Goal: Task Accomplishment & Management: Complete application form

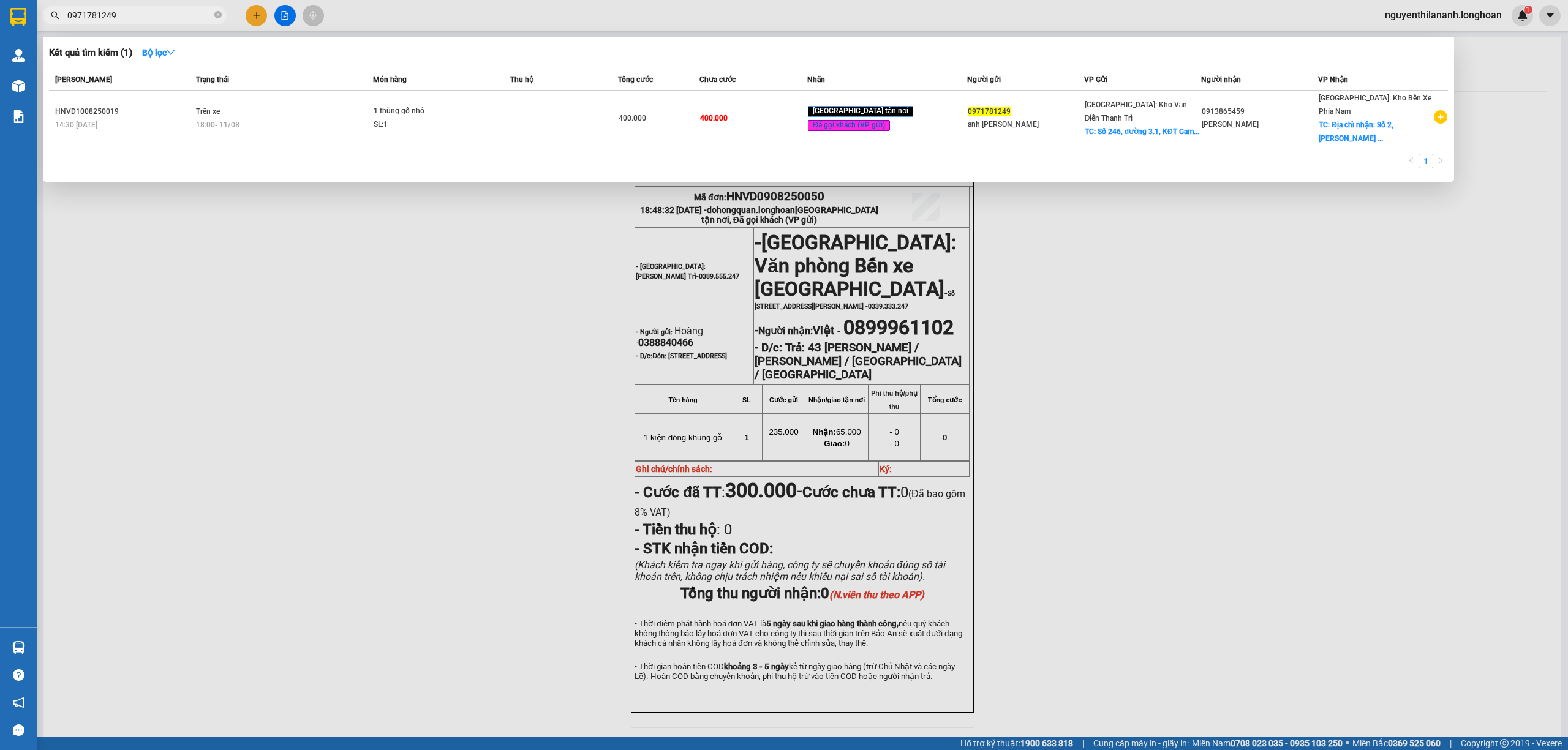
click at [145, 13] on input "0971781249" at bounding box center [140, 16] width 145 height 14
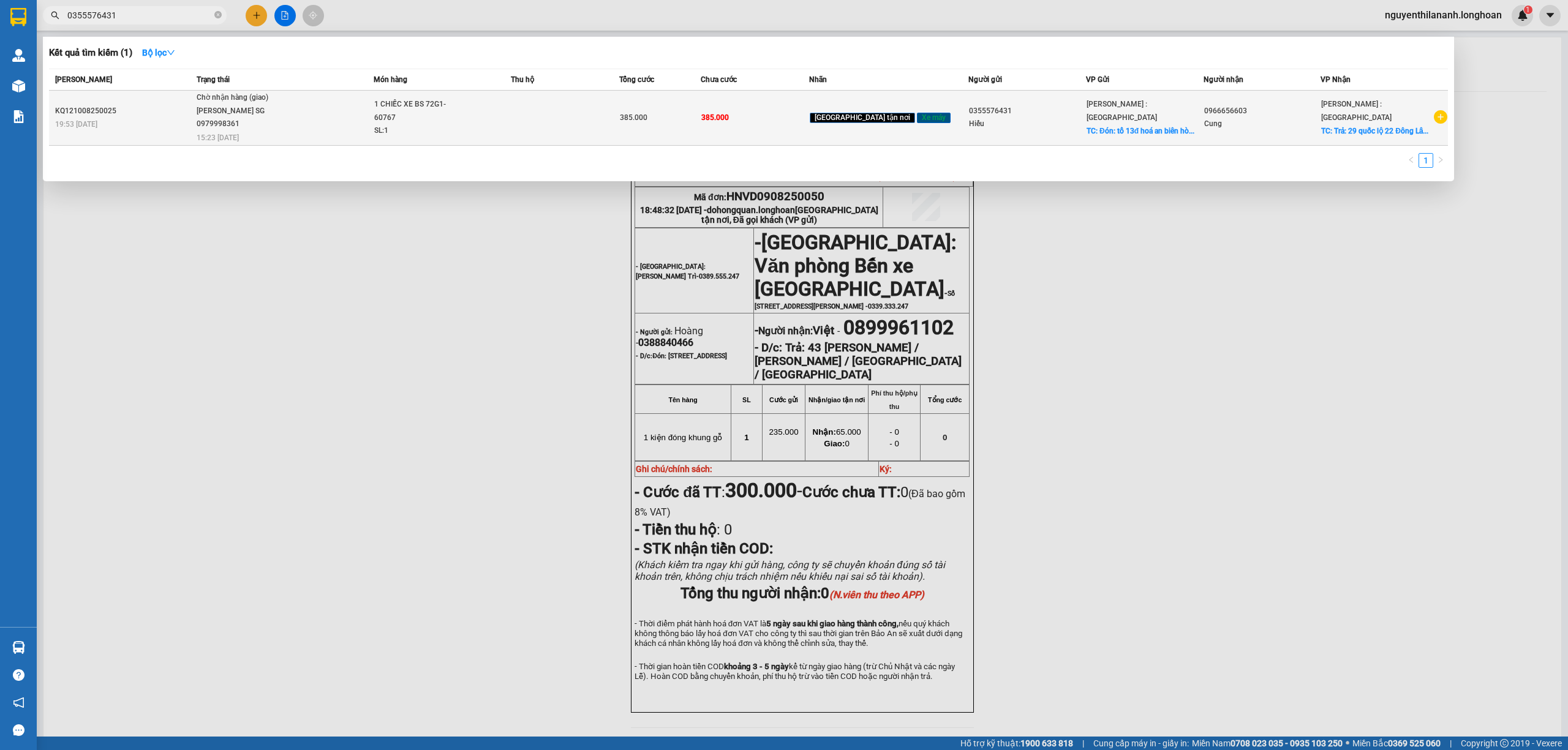
type input "0355576431"
click at [135, 117] on div "KQ121008250025" at bounding box center [124, 111] width 138 height 13
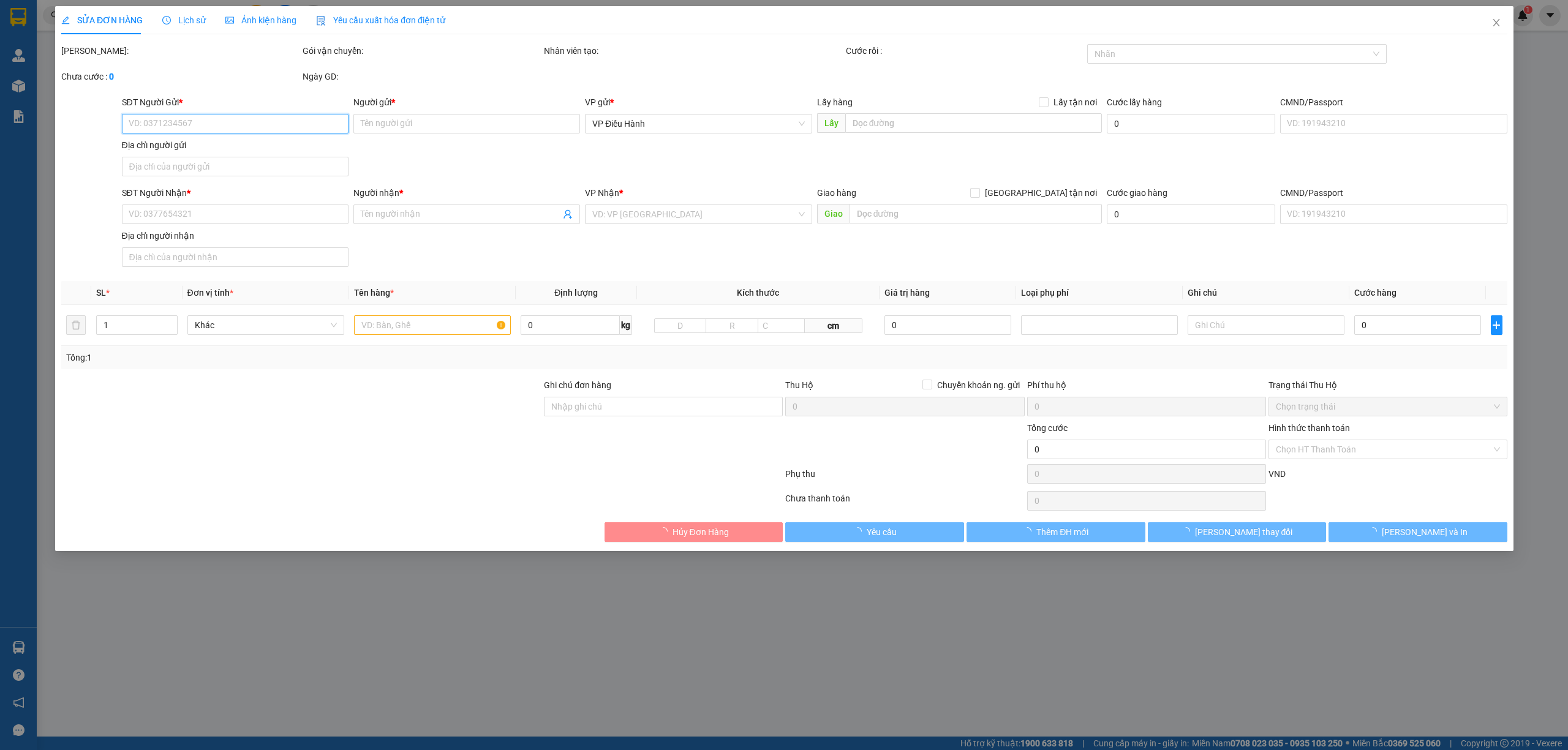
type input "0355576431"
type input "Hiếu"
checkbox input "true"
type input "Đón: tổ 13đ hoá an biên hòa đồng nai"
type input "0966656603"
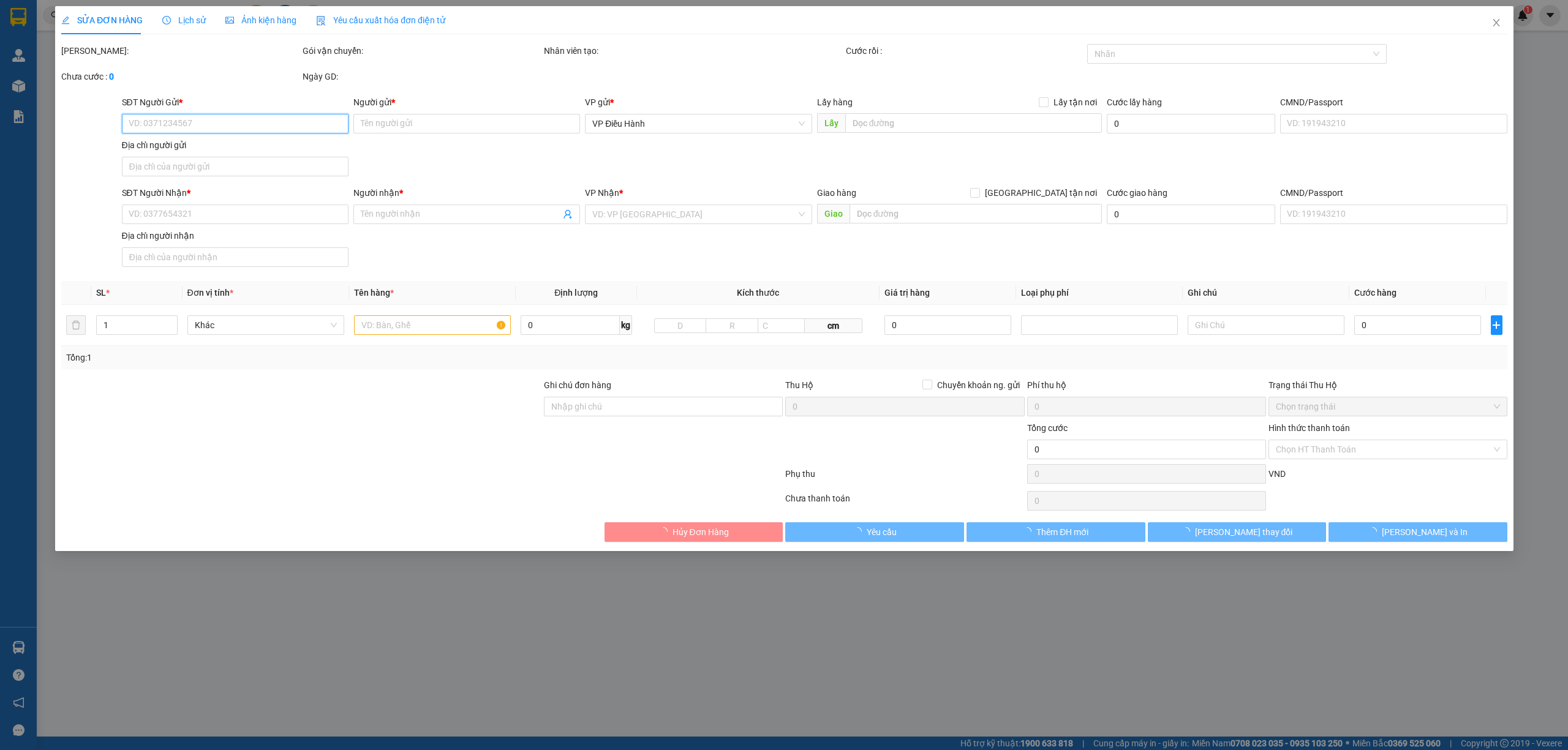
type input "Cung"
checkbox input "true"
type input "Trả: 29 quốc lộ 22 Đông Lân bà điểm hóc môn"
type input "CÓ CHÌA KHOÁ QUẤN TAY LÁI - KHÔNG CAVET"
type input "385.000"
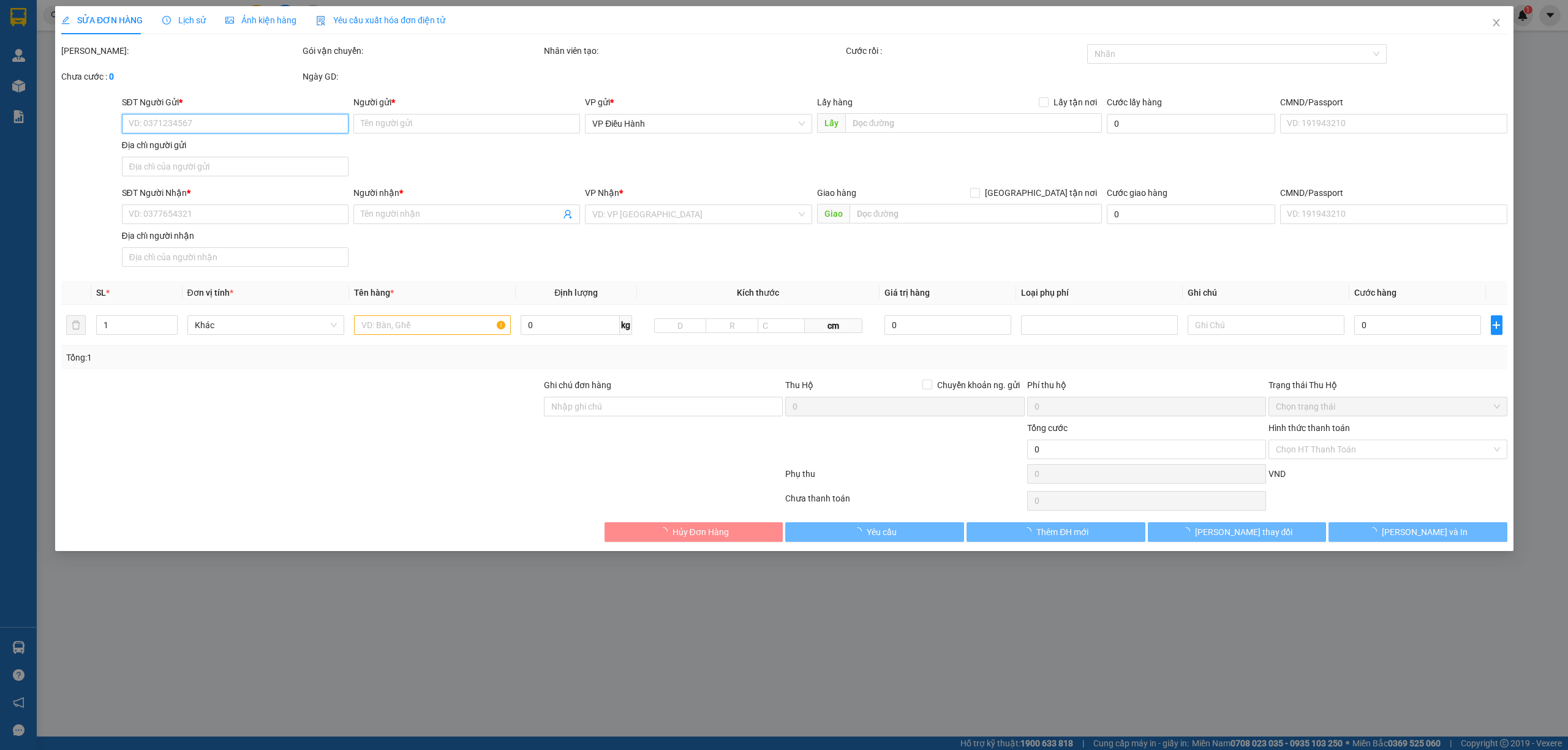
type input "385.000"
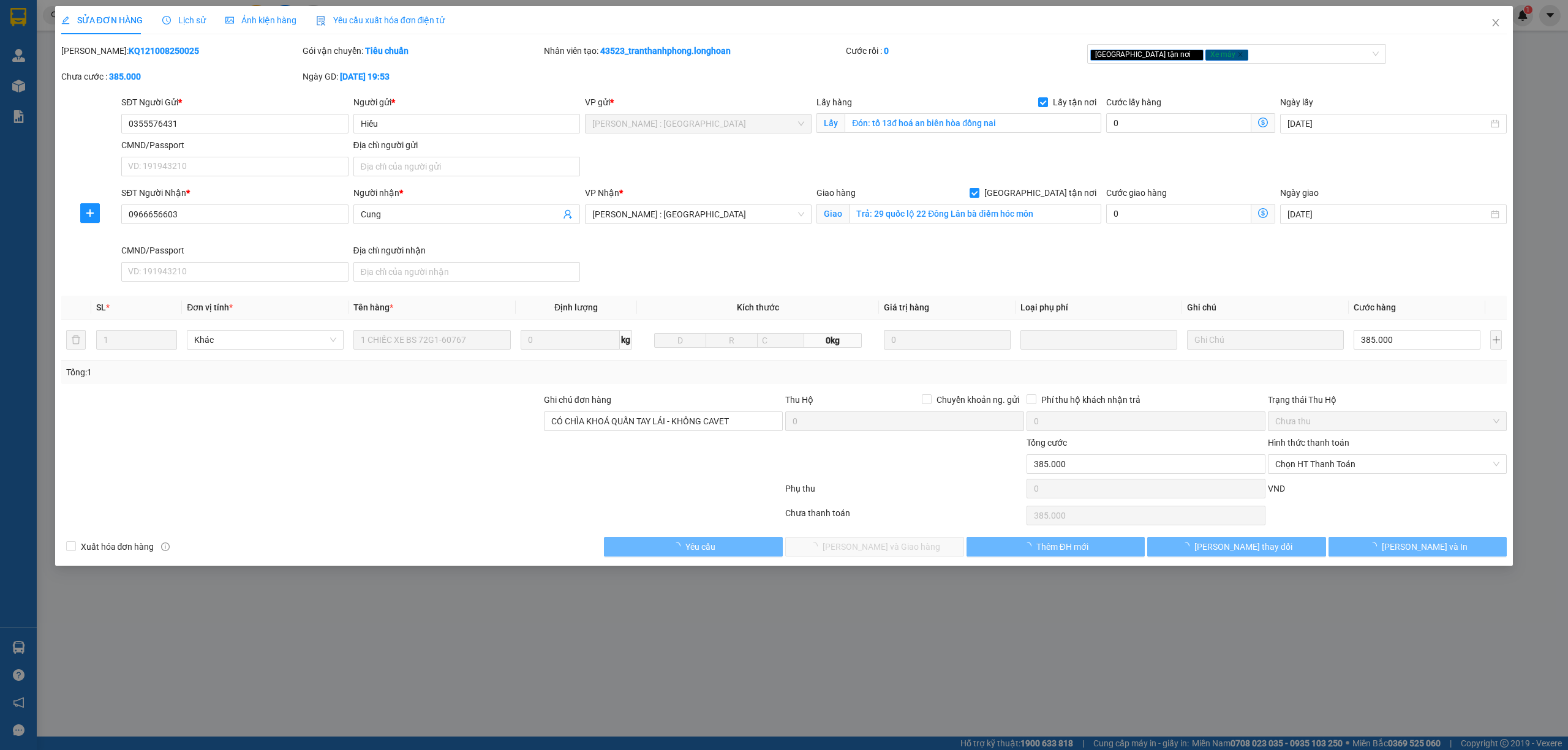
click at [180, 25] on div "Lịch sử" at bounding box center [184, 20] width 43 height 14
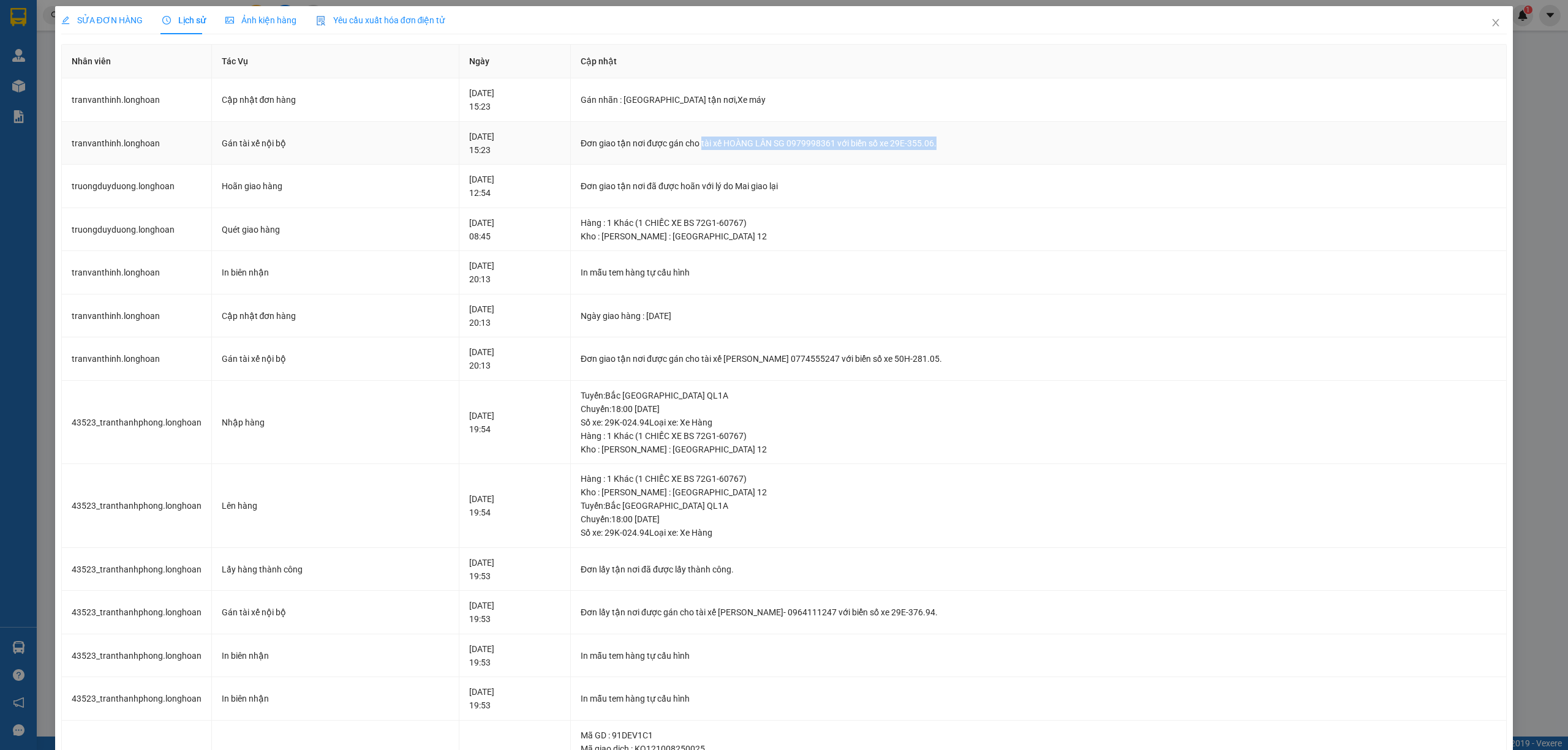
drag, startPoint x: 711, startPoint y: 143, endPoint x: 982, endPoint y: 146, distance: 271.0
click at [982, 146] on div "Đơn giao tận nơi được gán cho tài xế HOÀNG LÂN SG 0979998361 với biển số xe 29E…" at bounding box center [1039, 143] width 916 height 14
copy div "tài xế HOÀNG LÂN SG 0979998361 với biển số xe 29E-355.06."
click at [1490, 23] on icon "close" at bounding box center [1495, 23] width 10 height 10
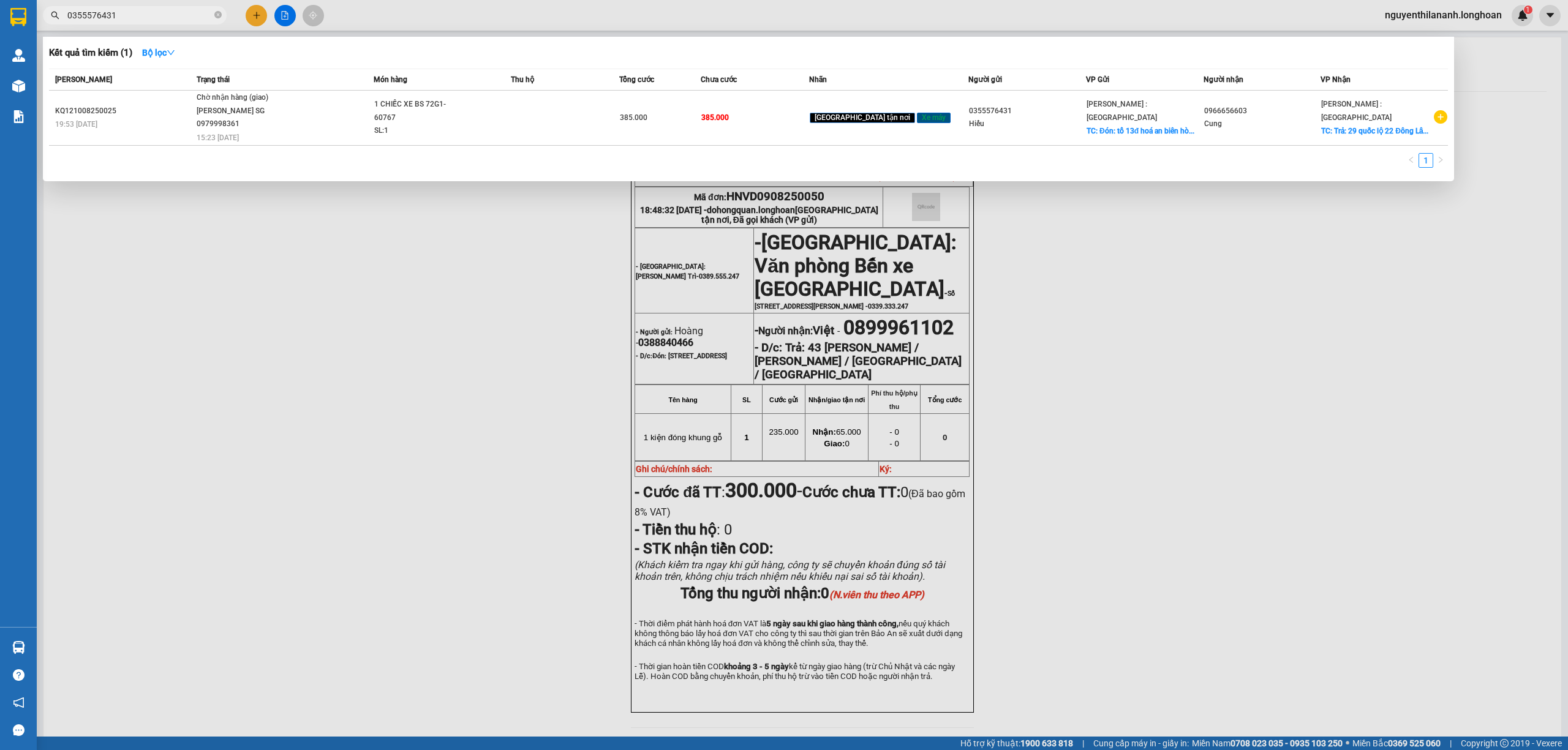
click at [207, 16] on input "0355576431" at bounding box center [140, 16] width 145 height 14
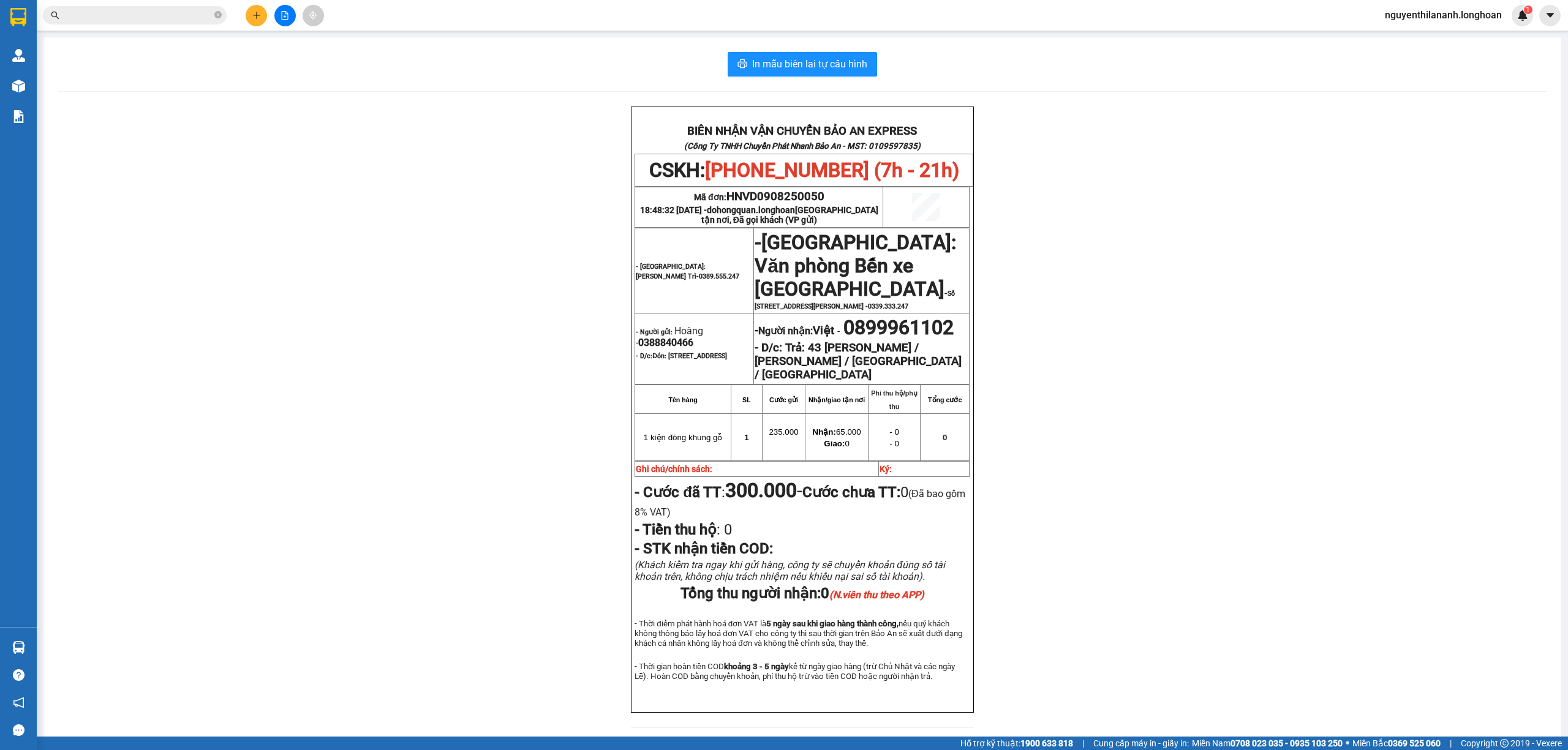
paste input "0965386964"
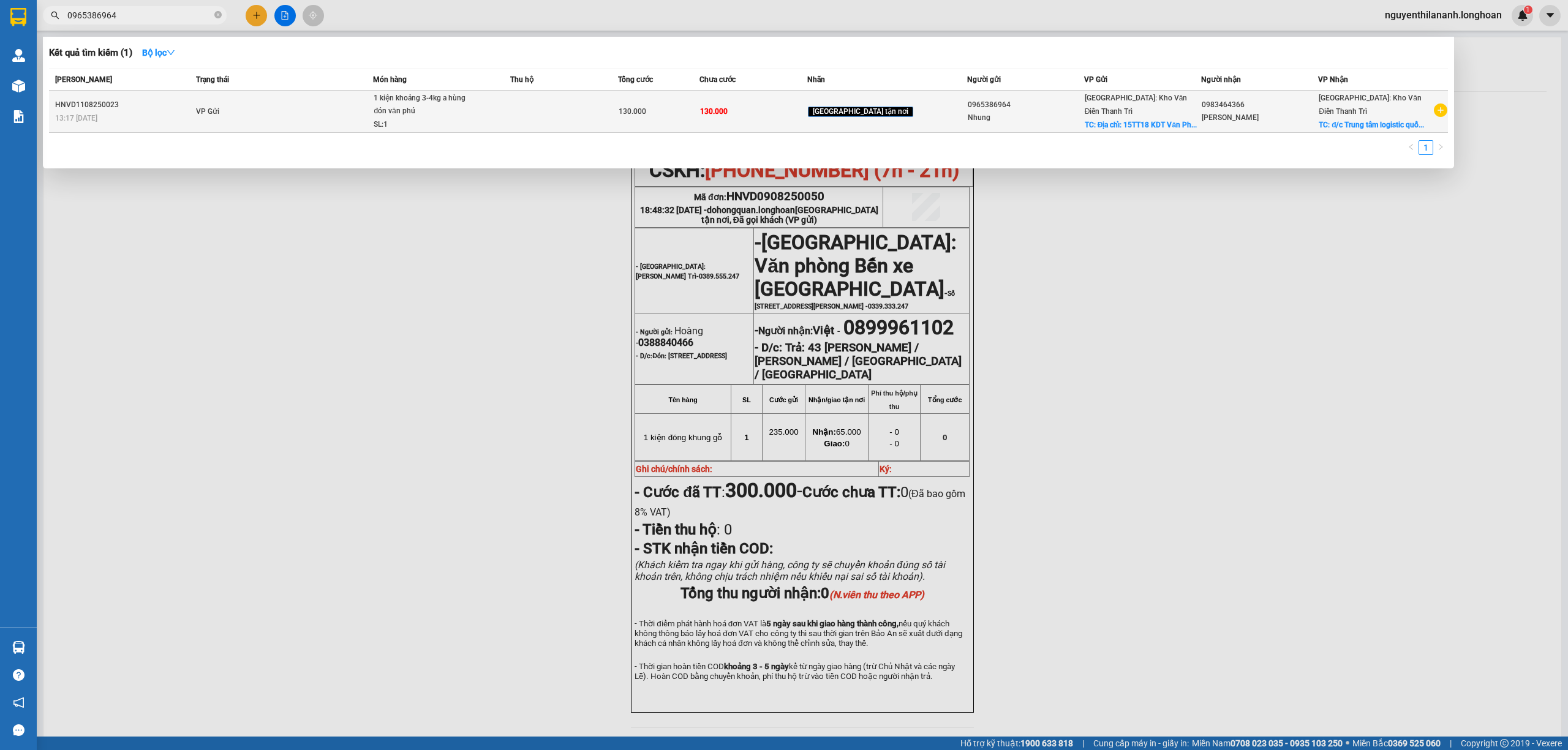
type input "0965386964"
click at [169, 112] on div "13:17 [DATE]" at bounding box center [123, 118] width 137 height 14
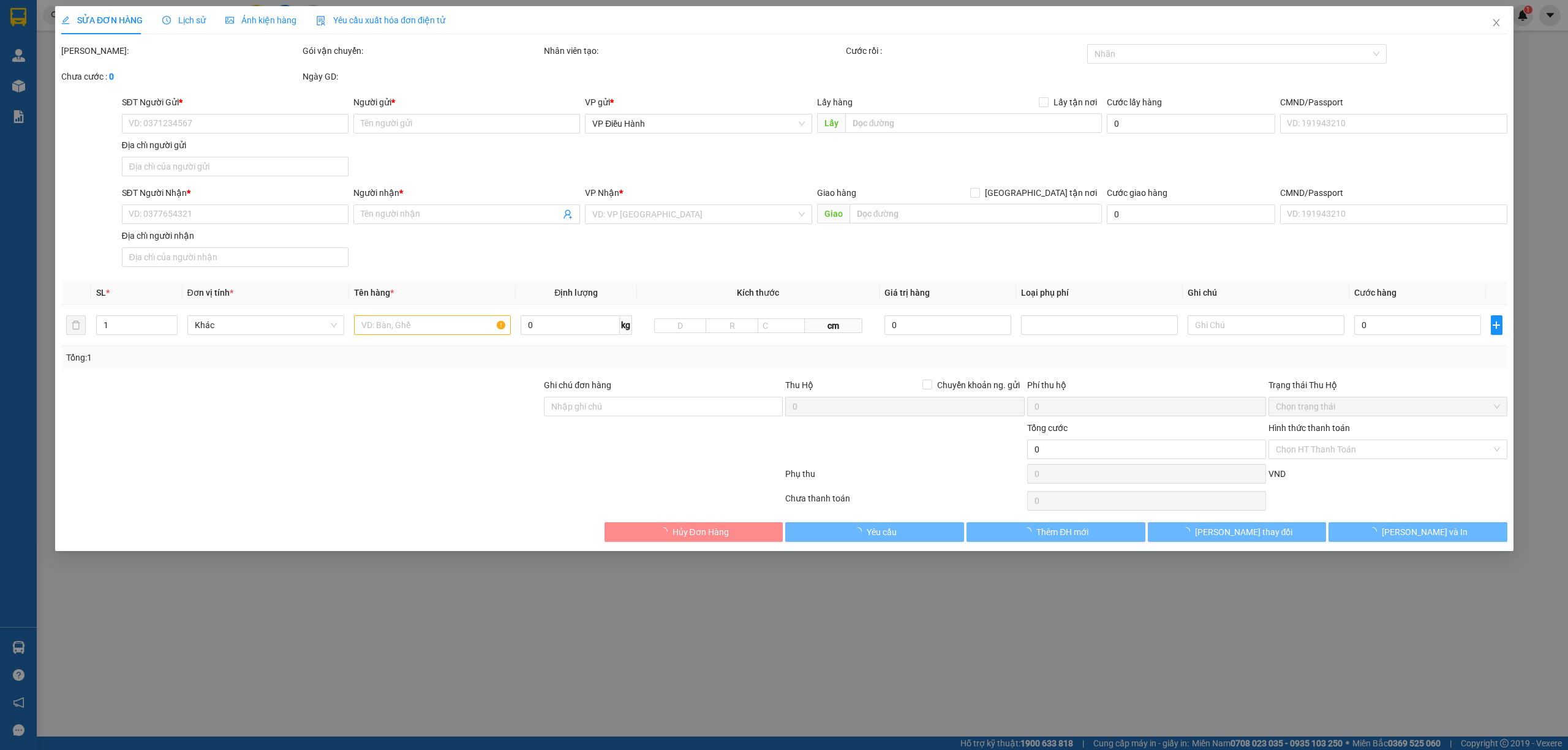
type input "0965386964"
type input "Nhung"
checkbox input "true"
type input "Địa chỉ: [STREET_ADDRESS]"
type input "0983464366"
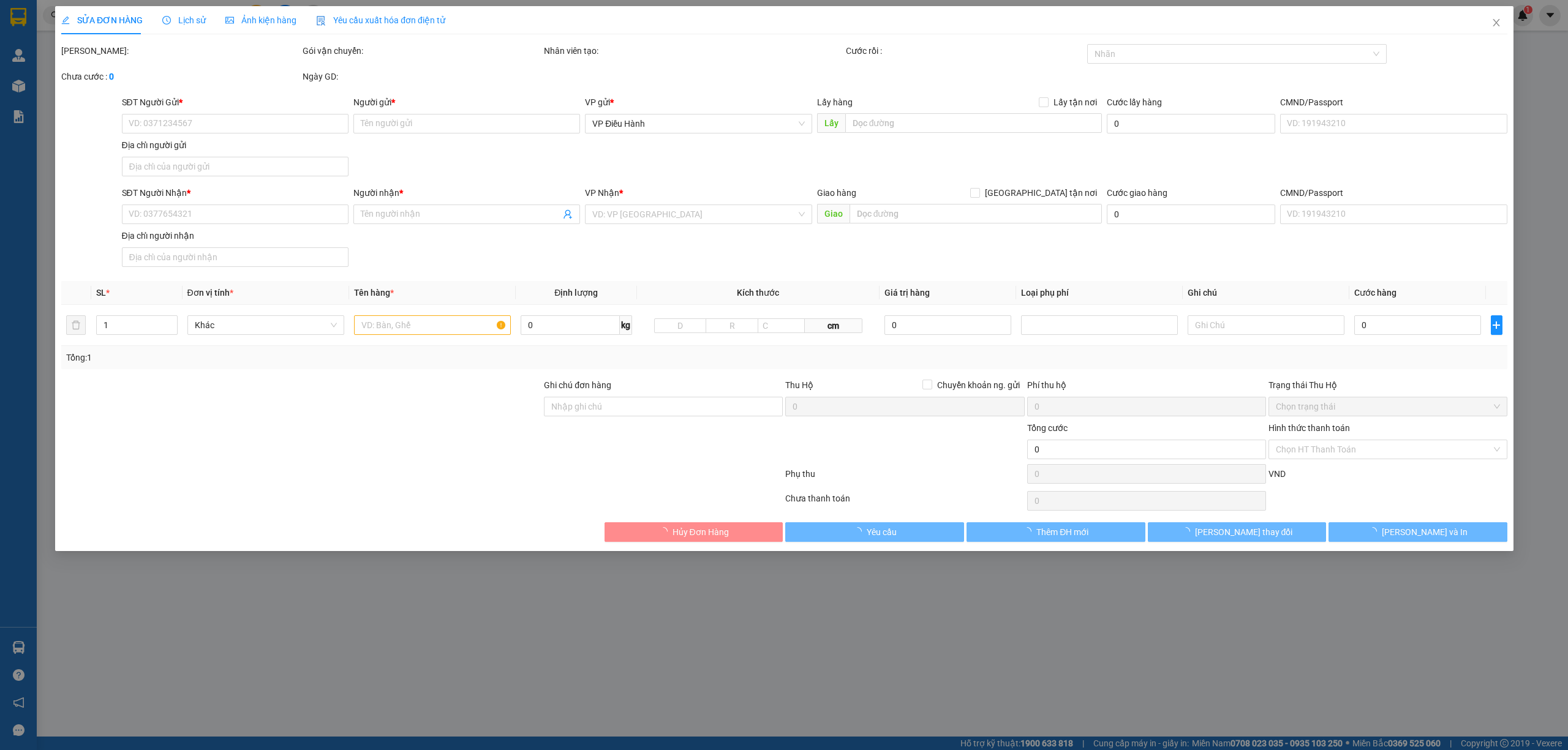
type input "[PERSON_NAME]"
checkbox input "true"
type input "đ/c Trung tâm logistic quốc tế [GEOGRAPHIC_DATA] - [GEOGRAPHIC_DATA] cũ (nay ph…"
type input "130.000"
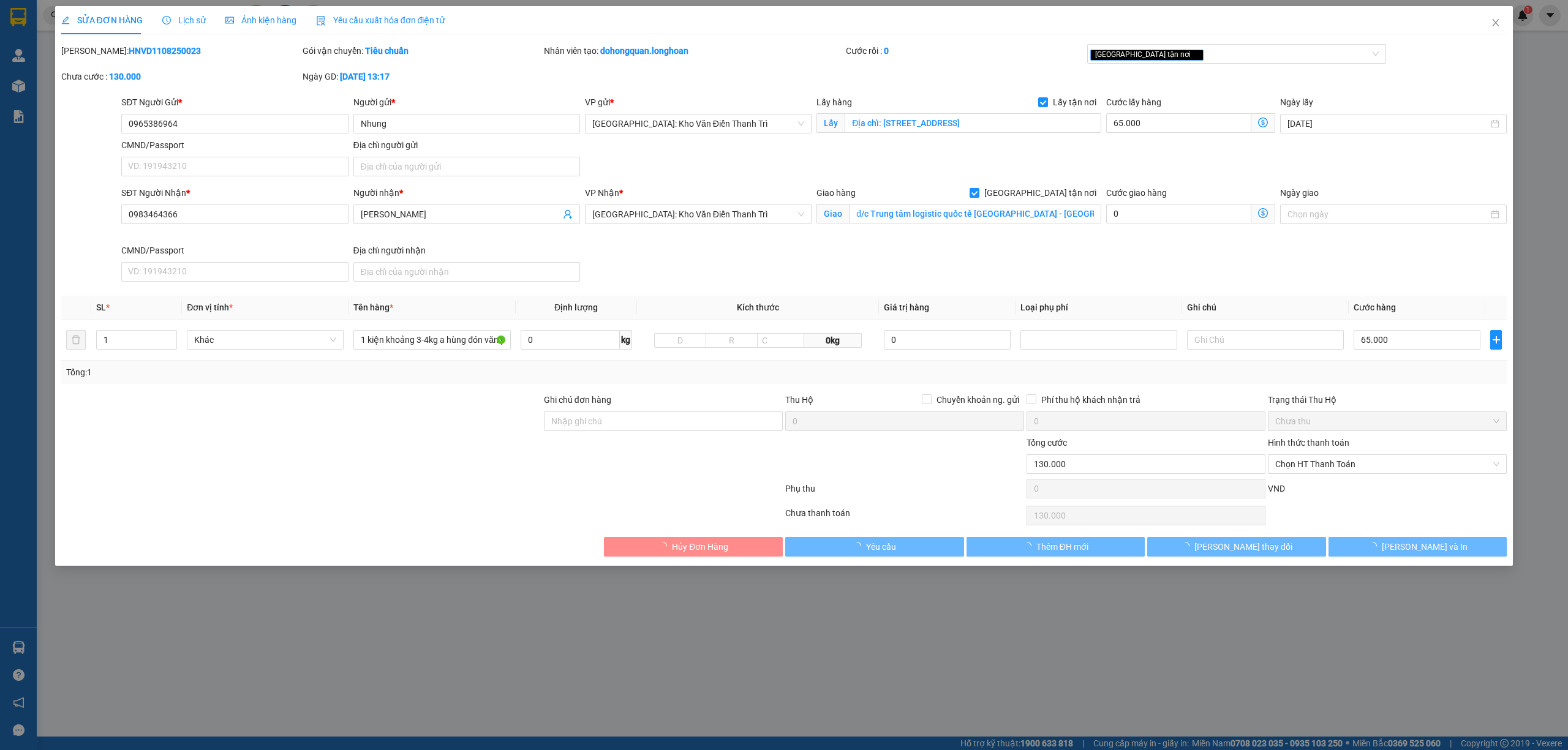
click at [195, 18] on span "Lịch sử" at bounding box center [184, 20] width 43 height 10
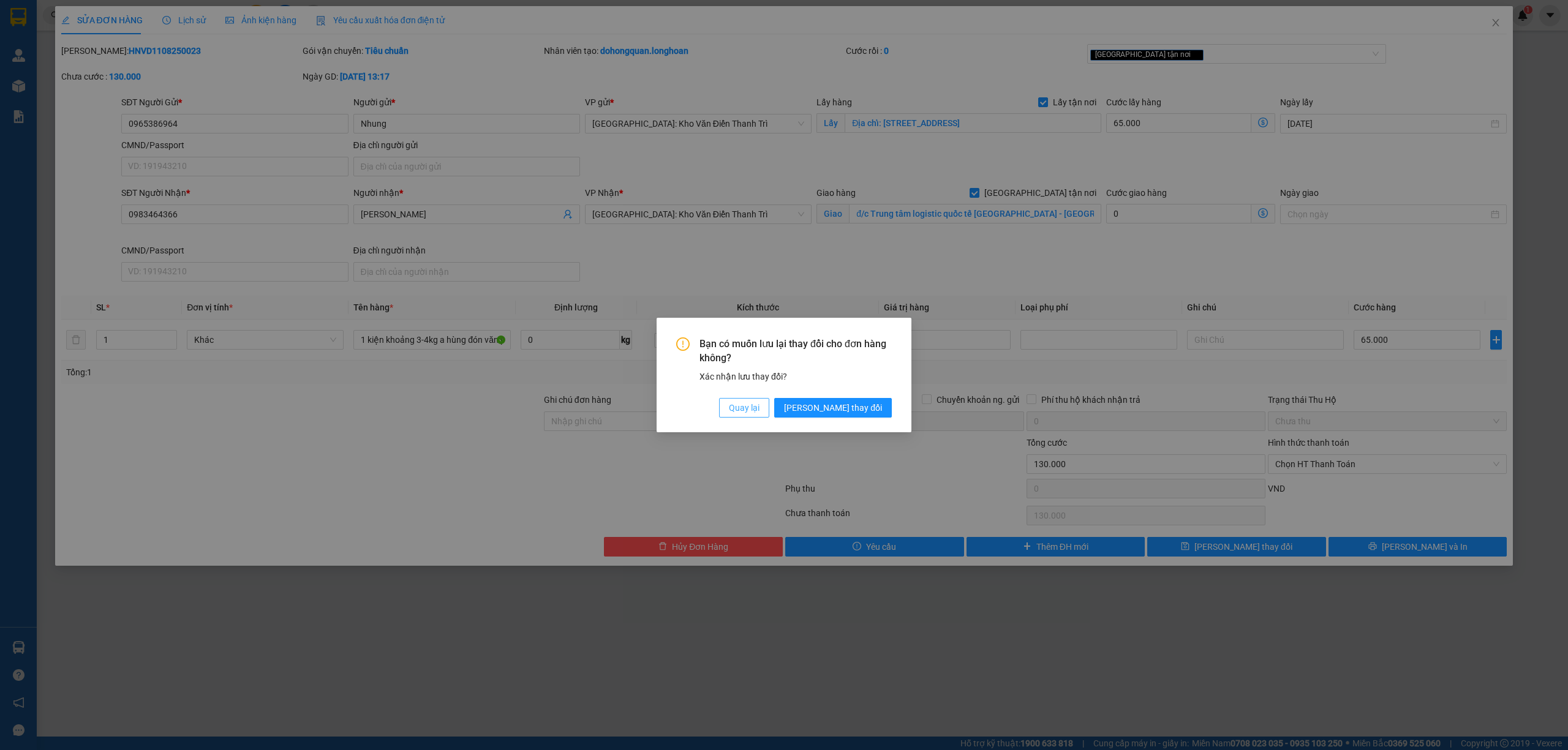
click at [769, 404] on button "Quay lại" at bounding box center [744, 408] width 50 height 20
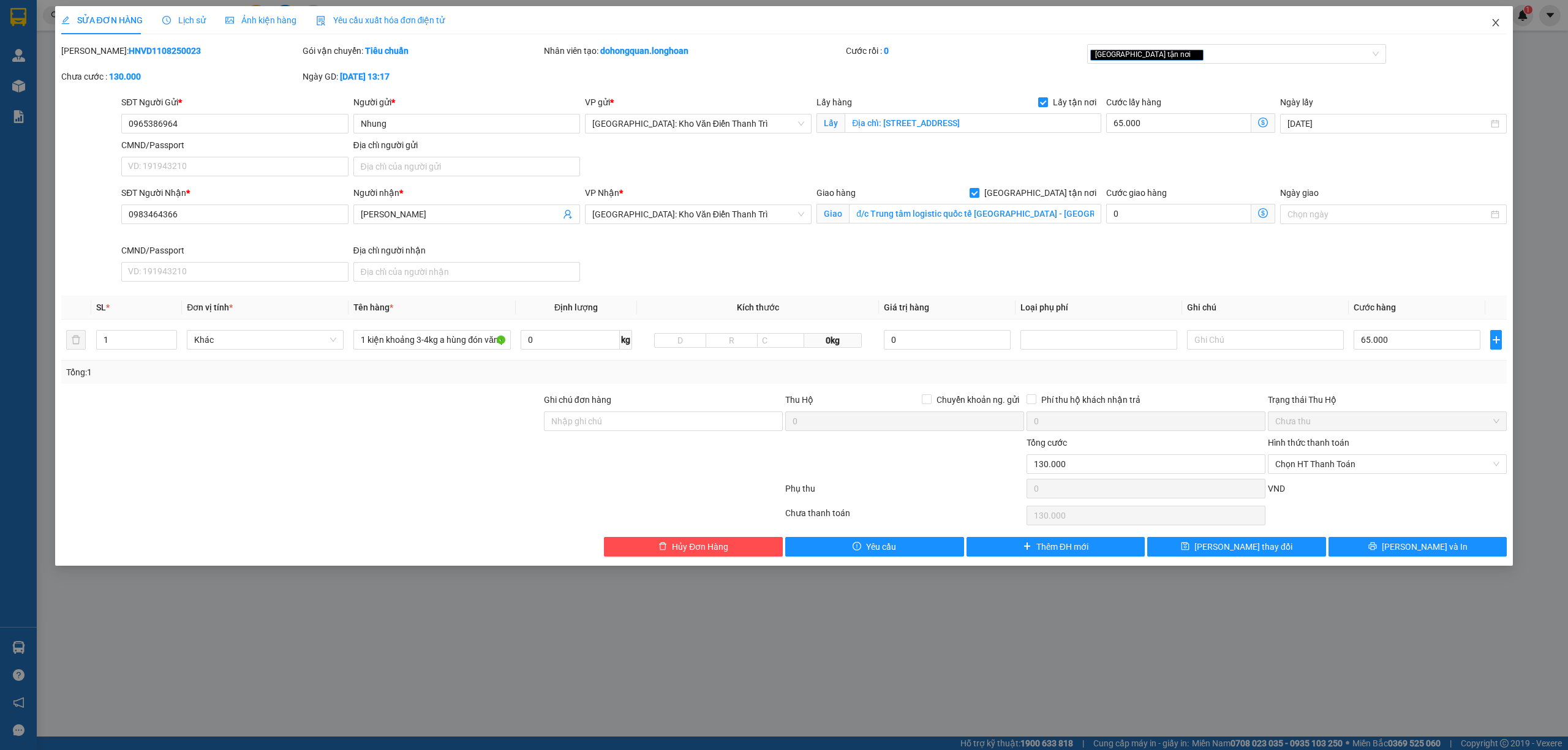
click at [1490, 25] on icon "close" at bounding box center [1495, 23] width 10 height 10
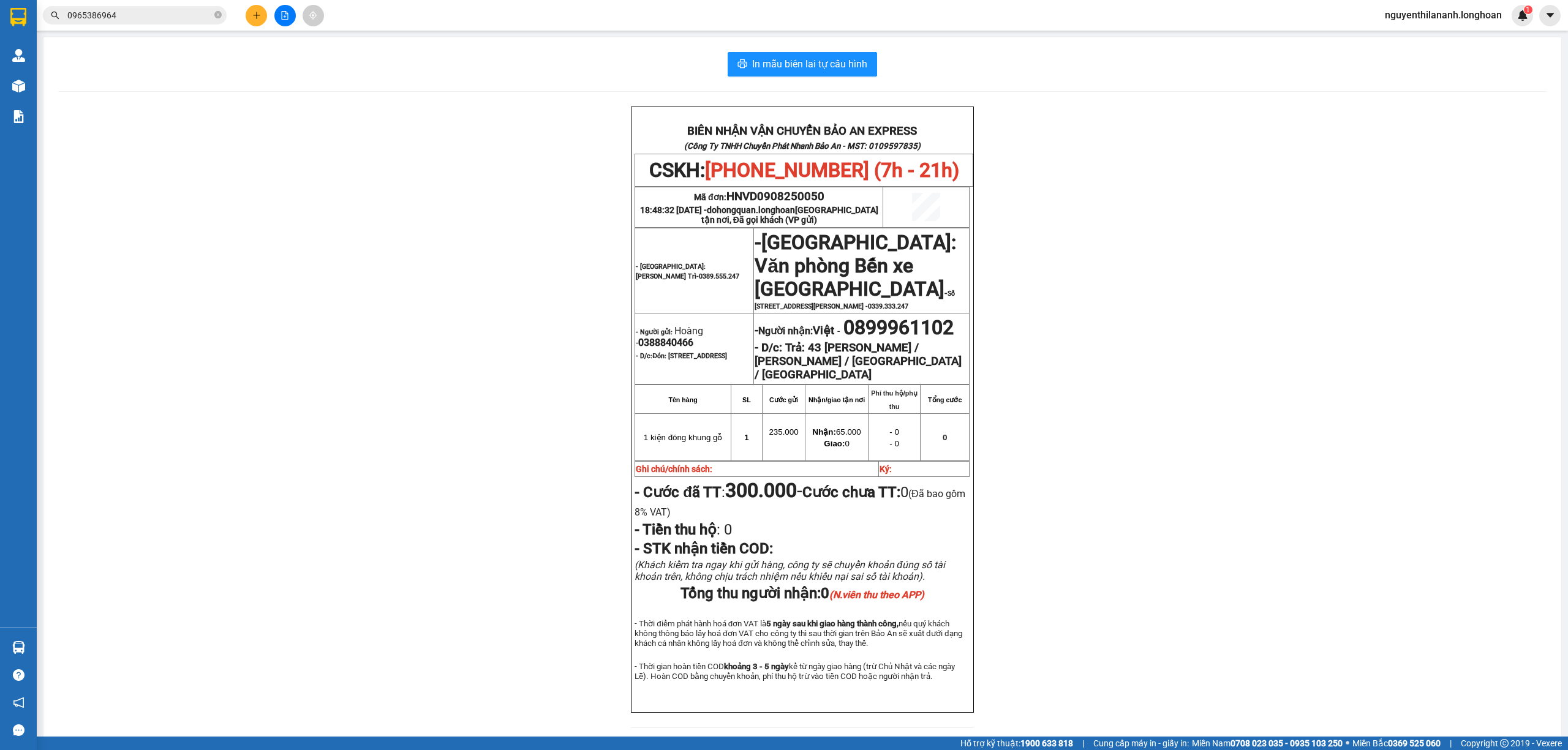
click at [140, 21] on input "0965386964" at bounding box center [140, 16] width 145 height 14
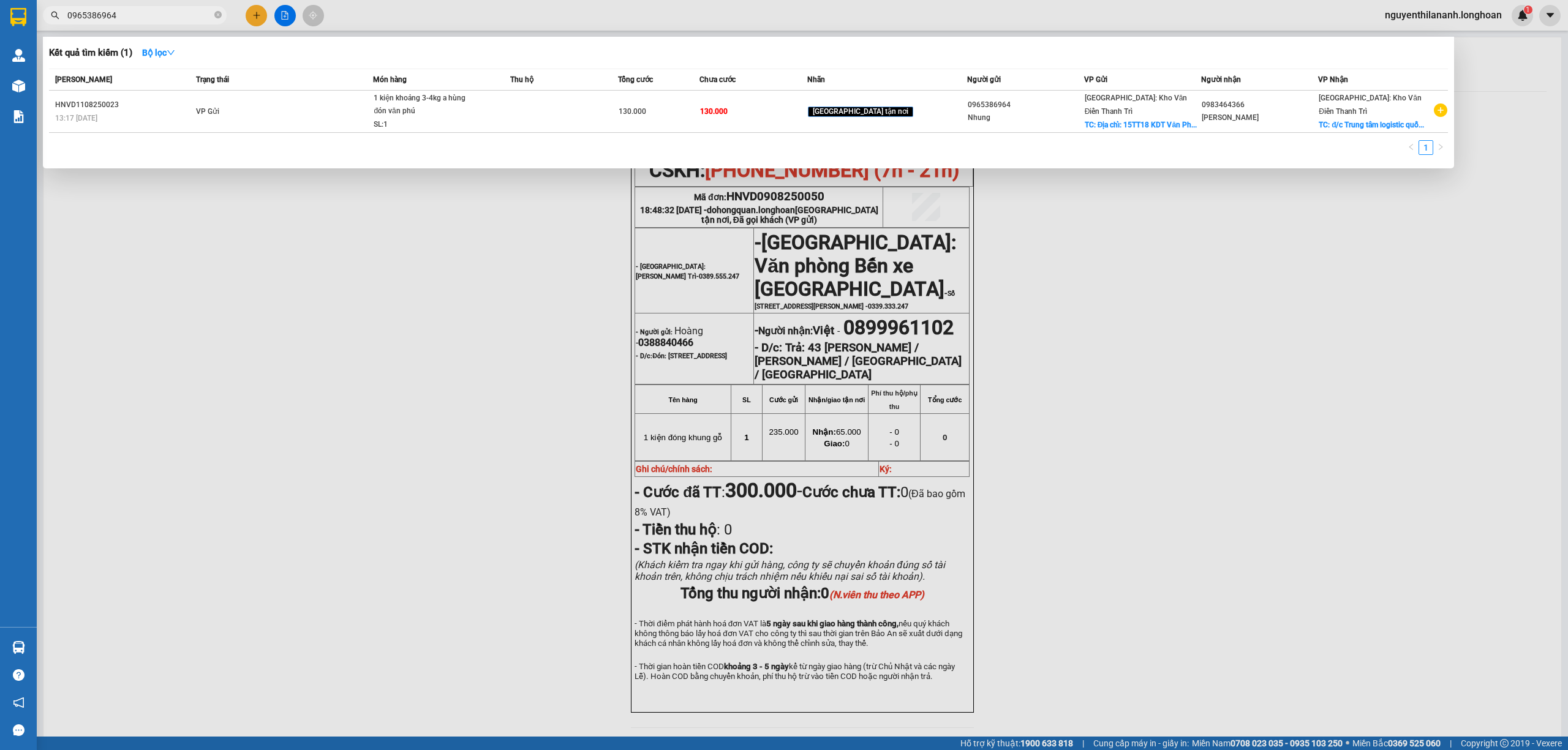
click at [140, 21] on input "0965386964" at bounding box center [140, 16] width 145 height 14
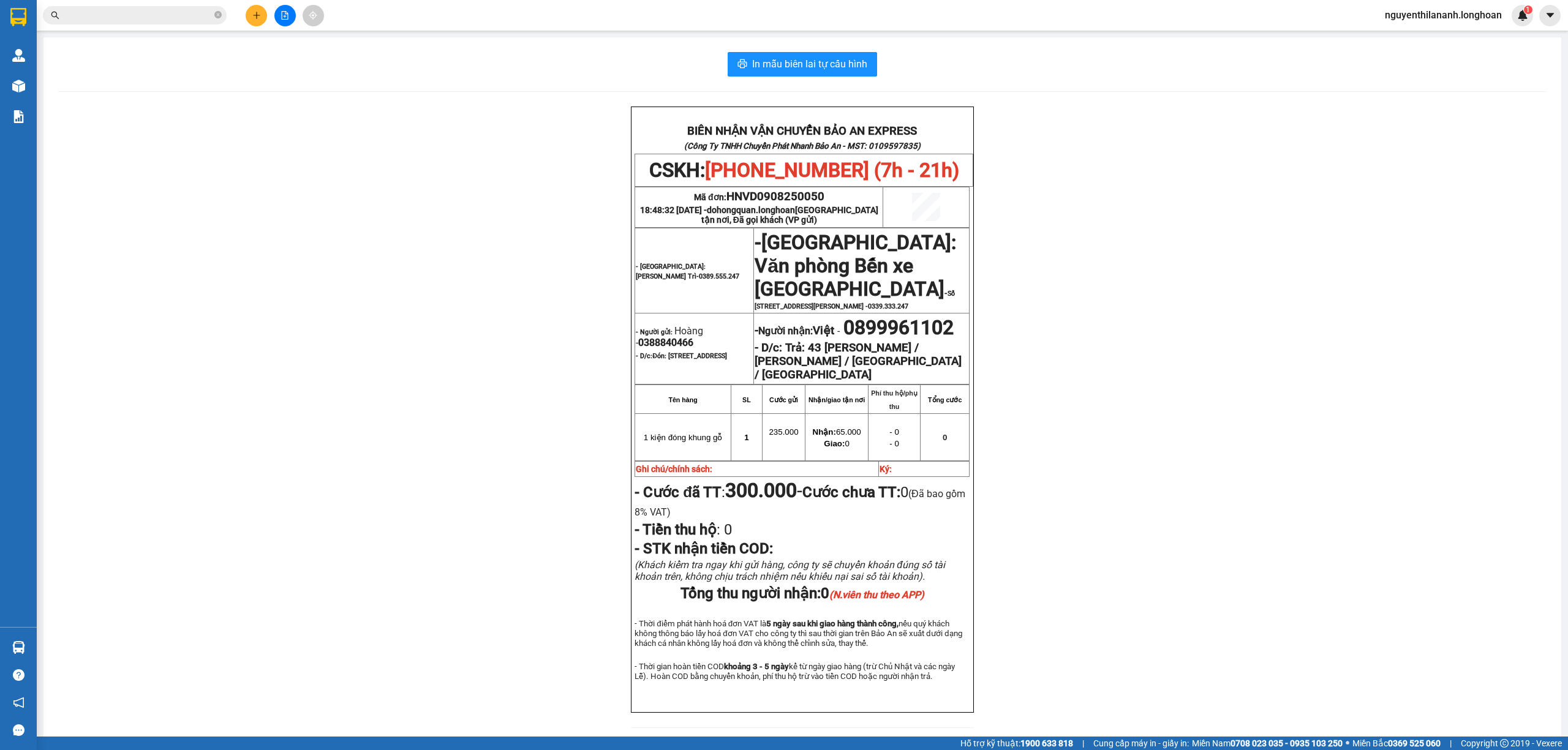
paste input "0888885193"
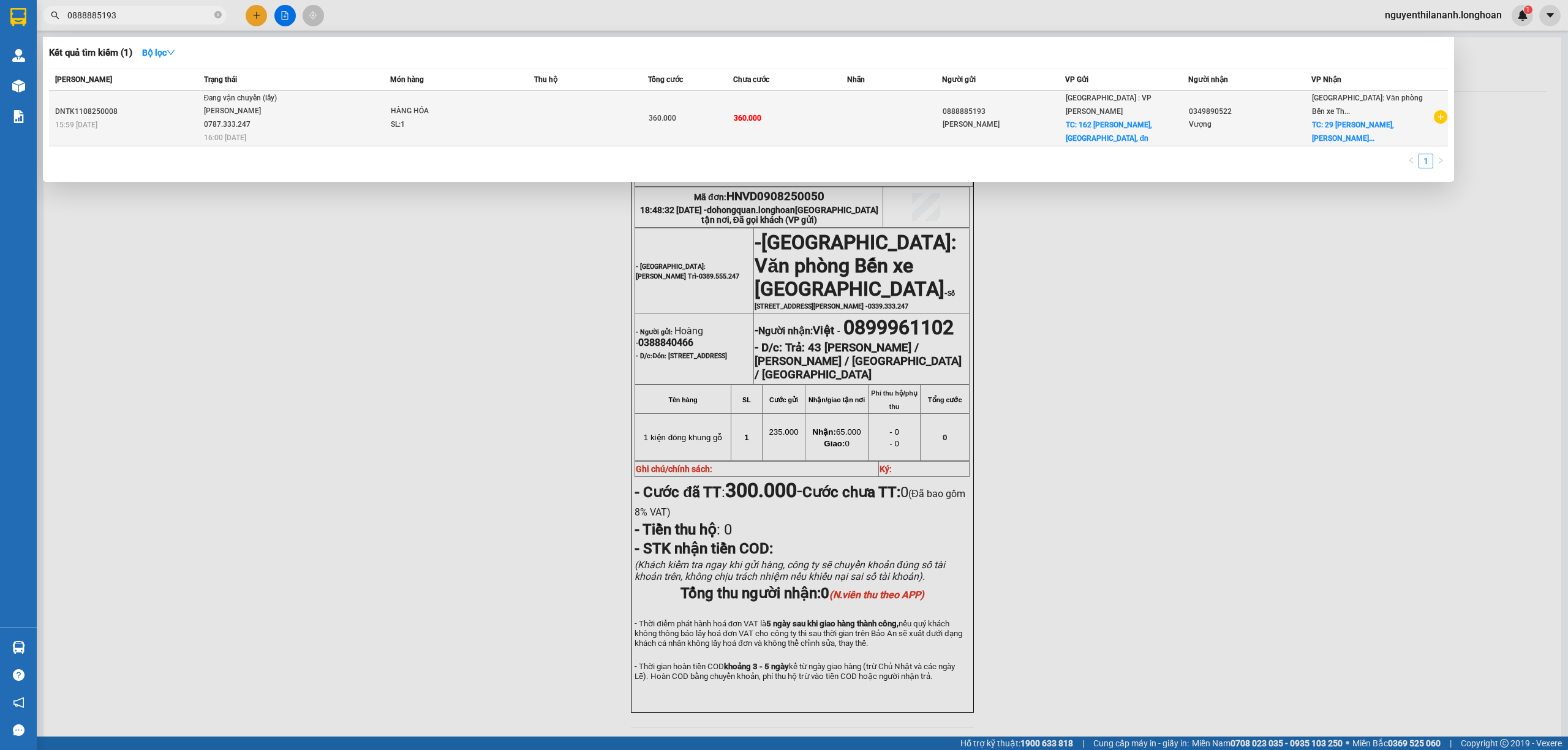
type input "0888885193"
click at [165, 121] on div "15:59 [DATE]" at bounding box center [128, 125] width 145 height 14
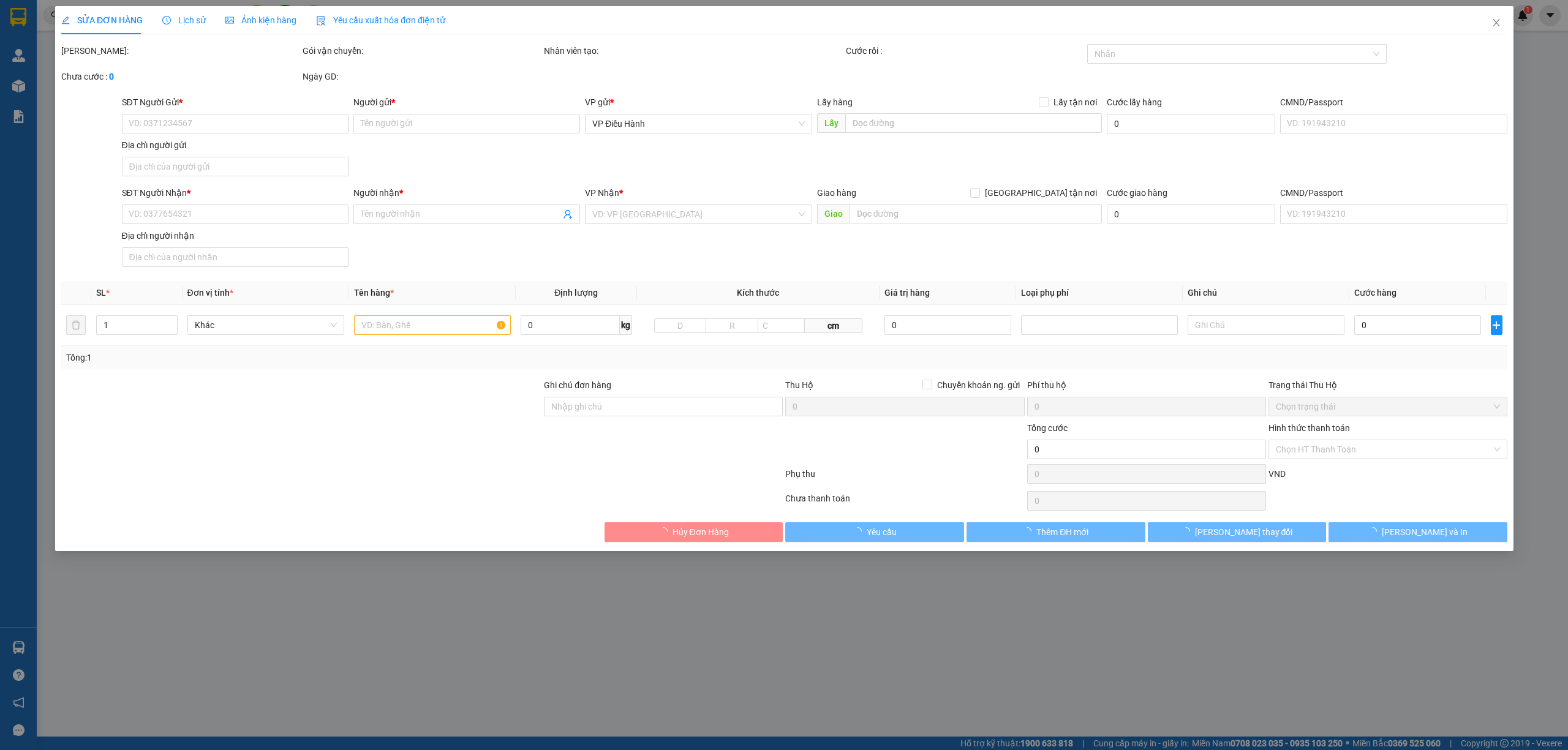
type input "0888885193"
type input "[PERSON_NAME]"
checkbox input "true"
type input "162 [PERSON_NAME], [GEOGRAPHIC_DATA], đn"
type input "0349890522"
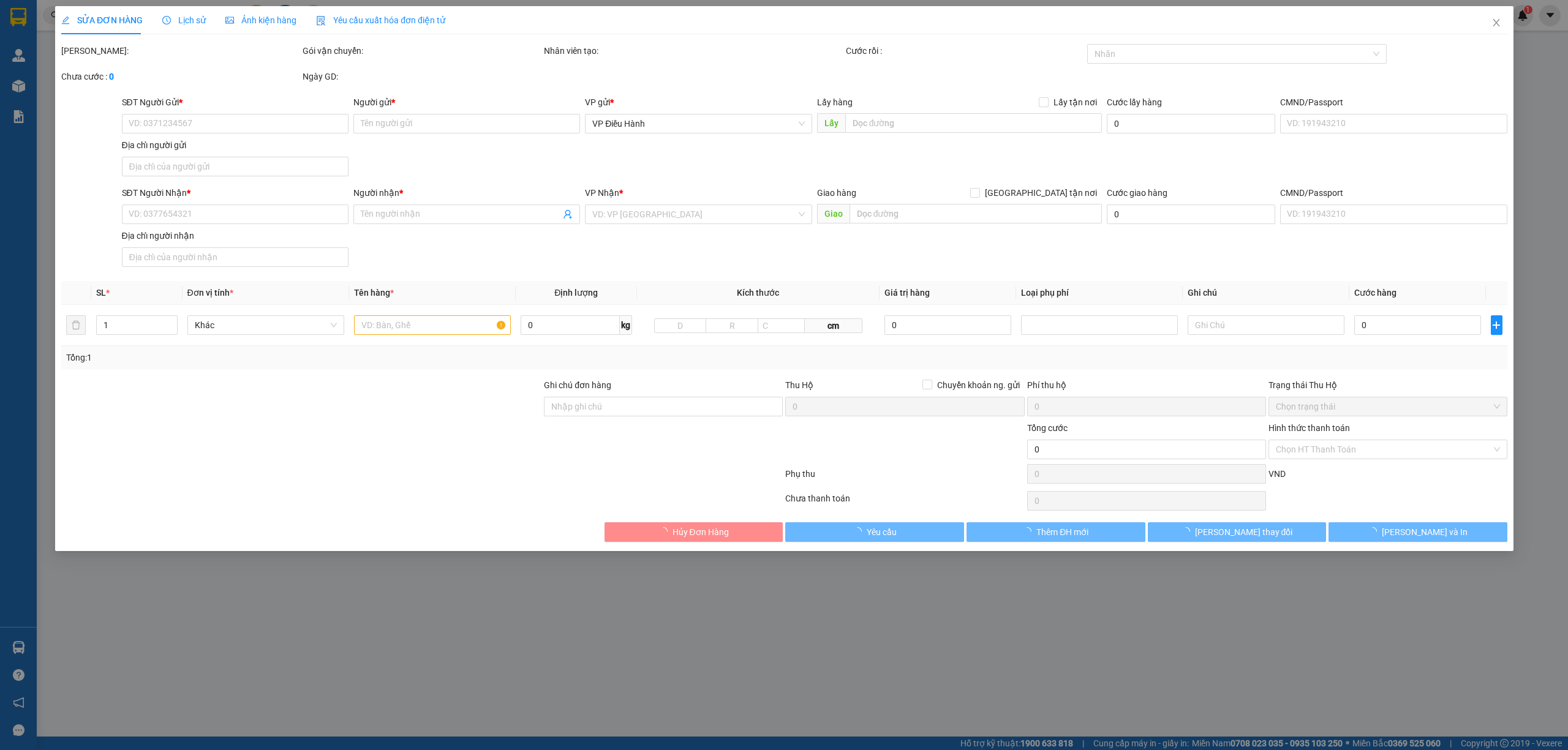
type input "Vượng"
checkbox input "true"
type input "29 [PERSON_NAME], [PERSON_NAME], HP"
type input "360.000"
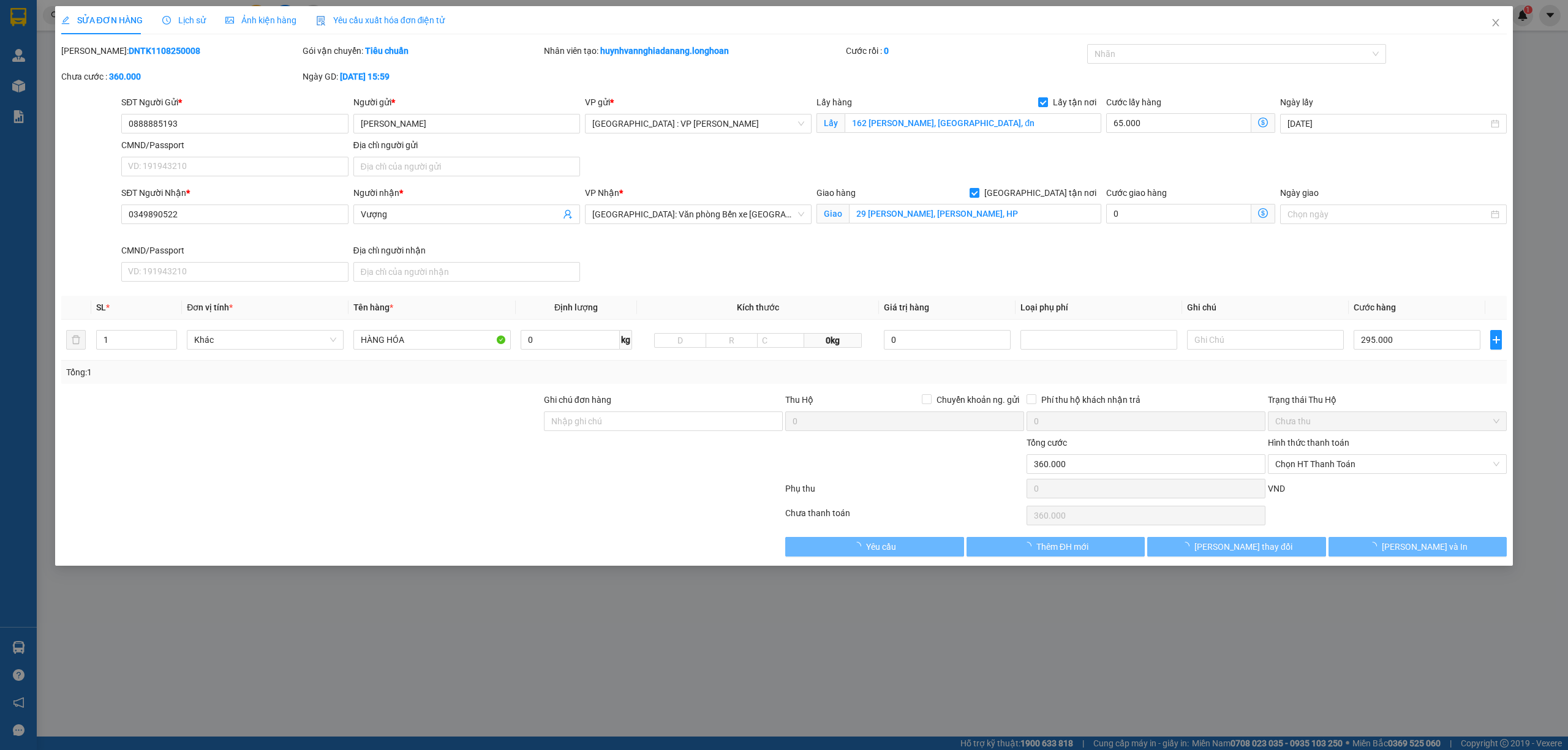
click at [177, 23] on span "Lịch sử" at bounding box center [184, 20] width 43 height 10
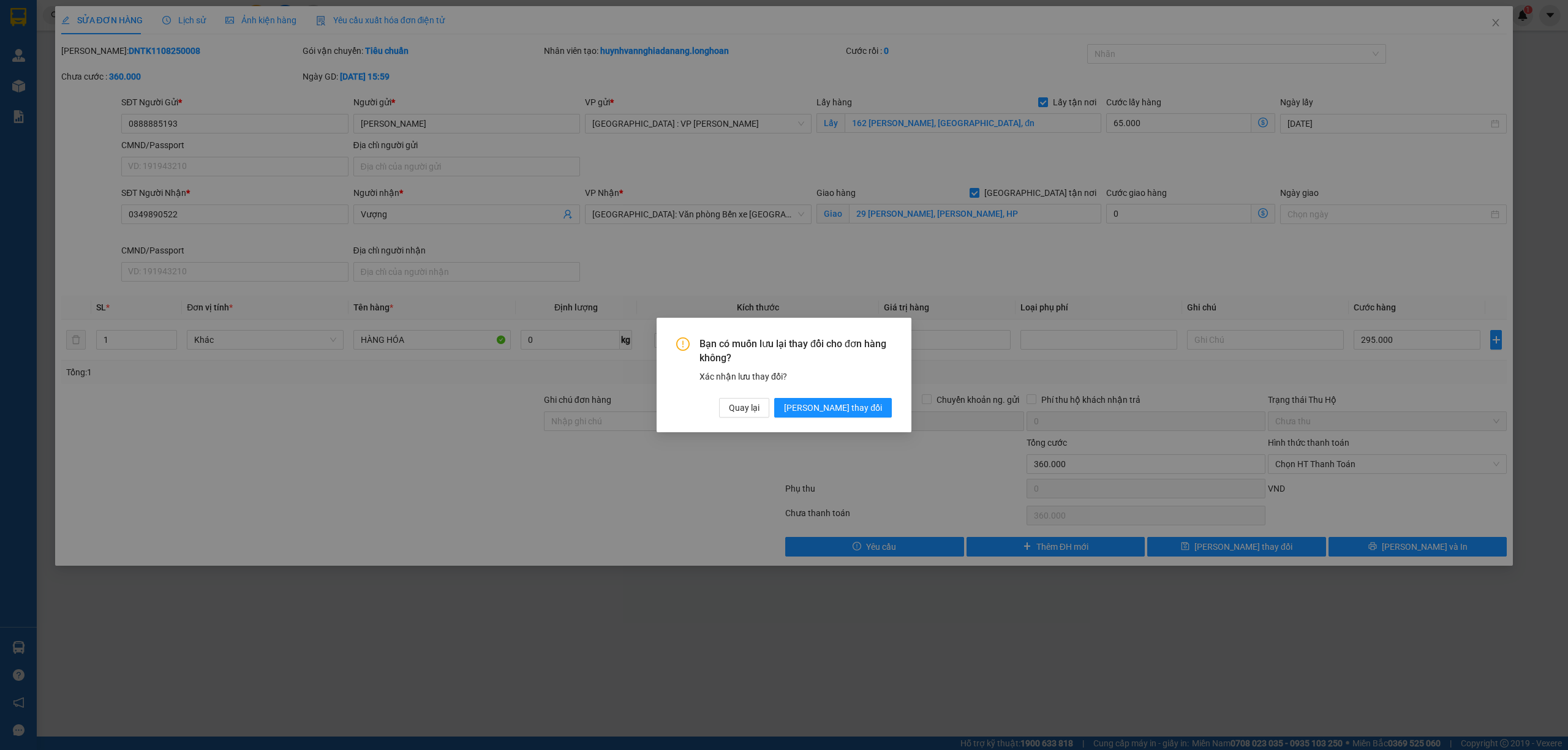
click at [858, 419] on div "Bạn có muốn lưu lại thay đổi cho đơn hàng không? Xác nhận lưu thay đổi? Quay lạ…" at bounding box center [784, 375] width 255 height 115
click at [861, 408] on span "[PERSON_NAME] thay đổi" at bounding box center [833, 408] width 98 height 14
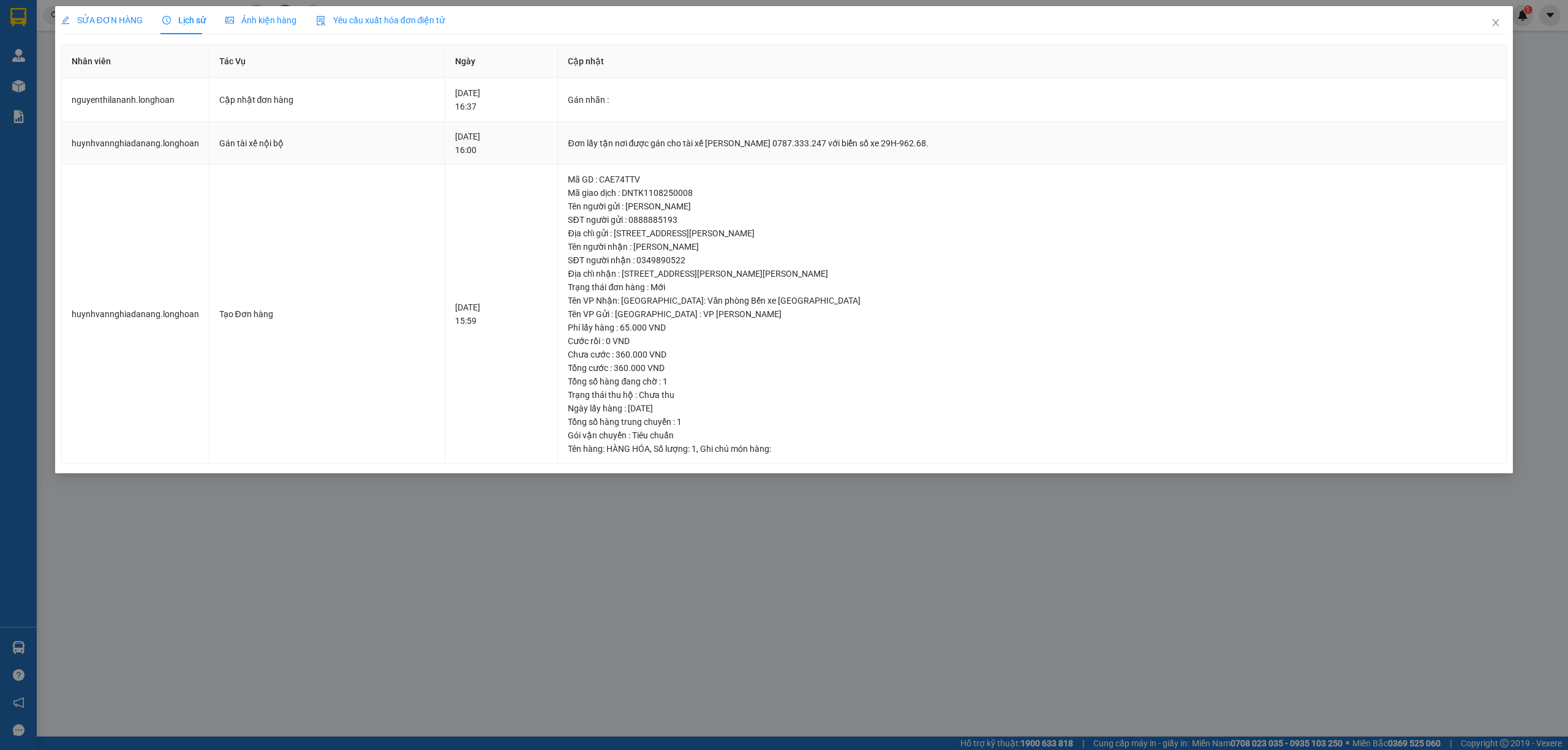
drag, startPoint x: 714, startPoint y: 143, endPoint x: 991, endPoint y: 148, distance: 277.0
click at [991, 148] on div "Đơn lấy tận nơi được gán cho tài xế [PERSON_NAME] 0787.333.247 với biển số xe 2…" at bounding box center [1032, 143] width 928 height 14
copy div "ài xế [PERSON_NAME] 0787.333.247 với biển số xe 29H-962.68."
click at [1492, 28] on span "Close" at bounding box center [1495, 23] width 34 height 34
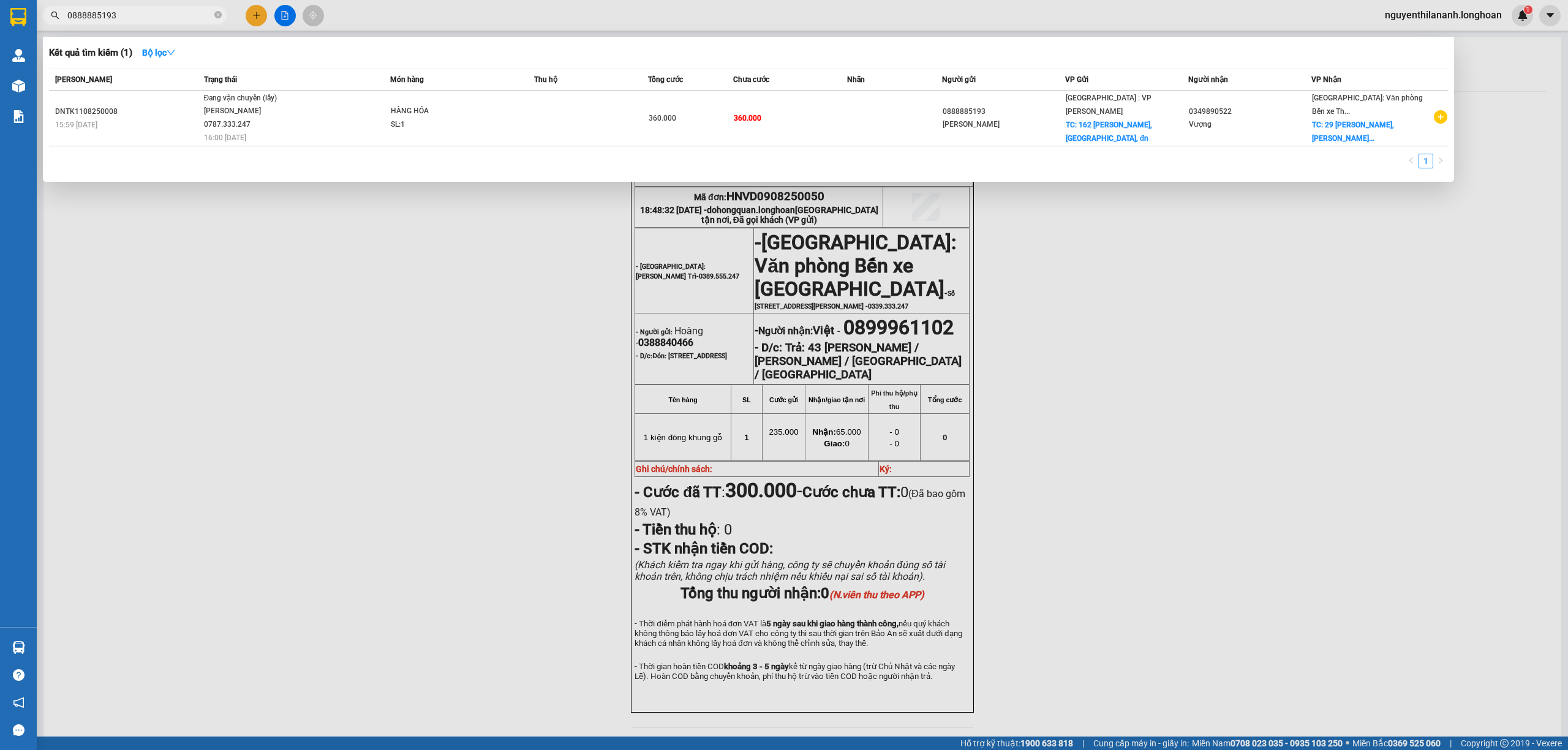
click at [133, 20] on input "0888885193" at bounding box center [140, 16] width 145 height 14
paste input "0912485093"
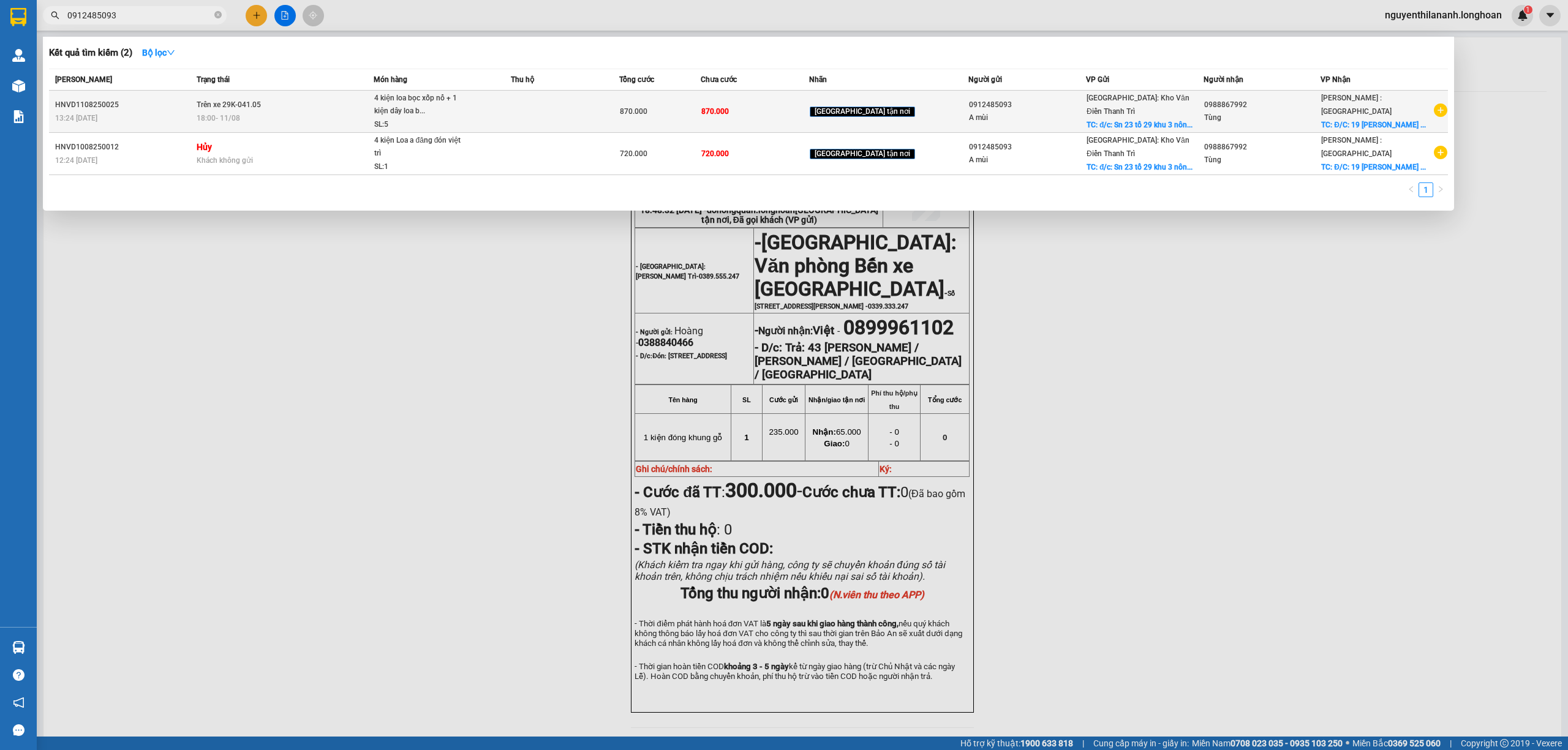
type input "0912485093"
click at [140, 96] on td "HNVD1108250025 13:24 [DATE]" at bounding box center [121, 112] width 145 height 42
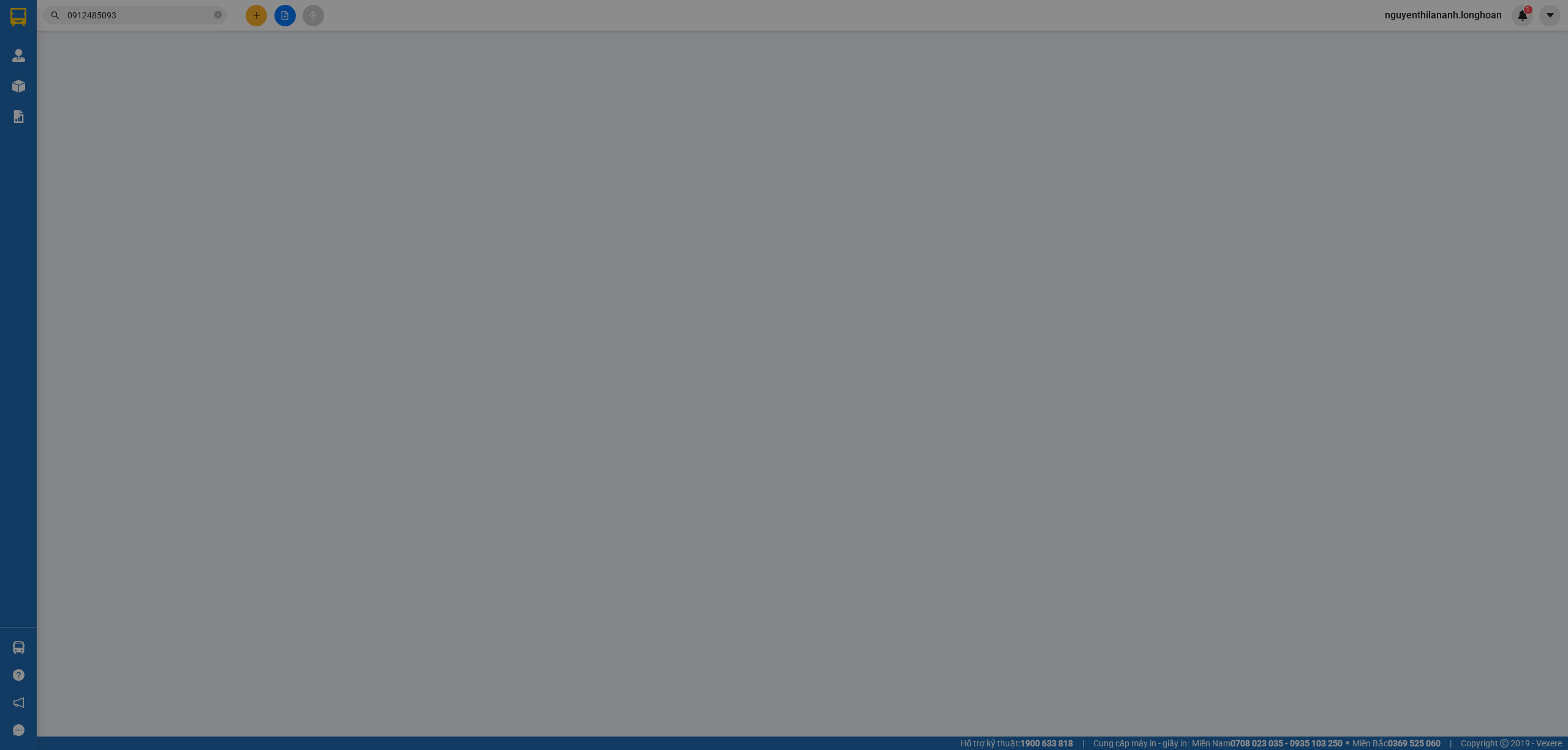
type input "0912485093"
type input "A mùi"
checkbox input "true"
type input "đ/c: Sn 23 tổ 29 khu 3 nông trang việt trì [GEOGRAPHIC_DATA]"
type input "0988867992"
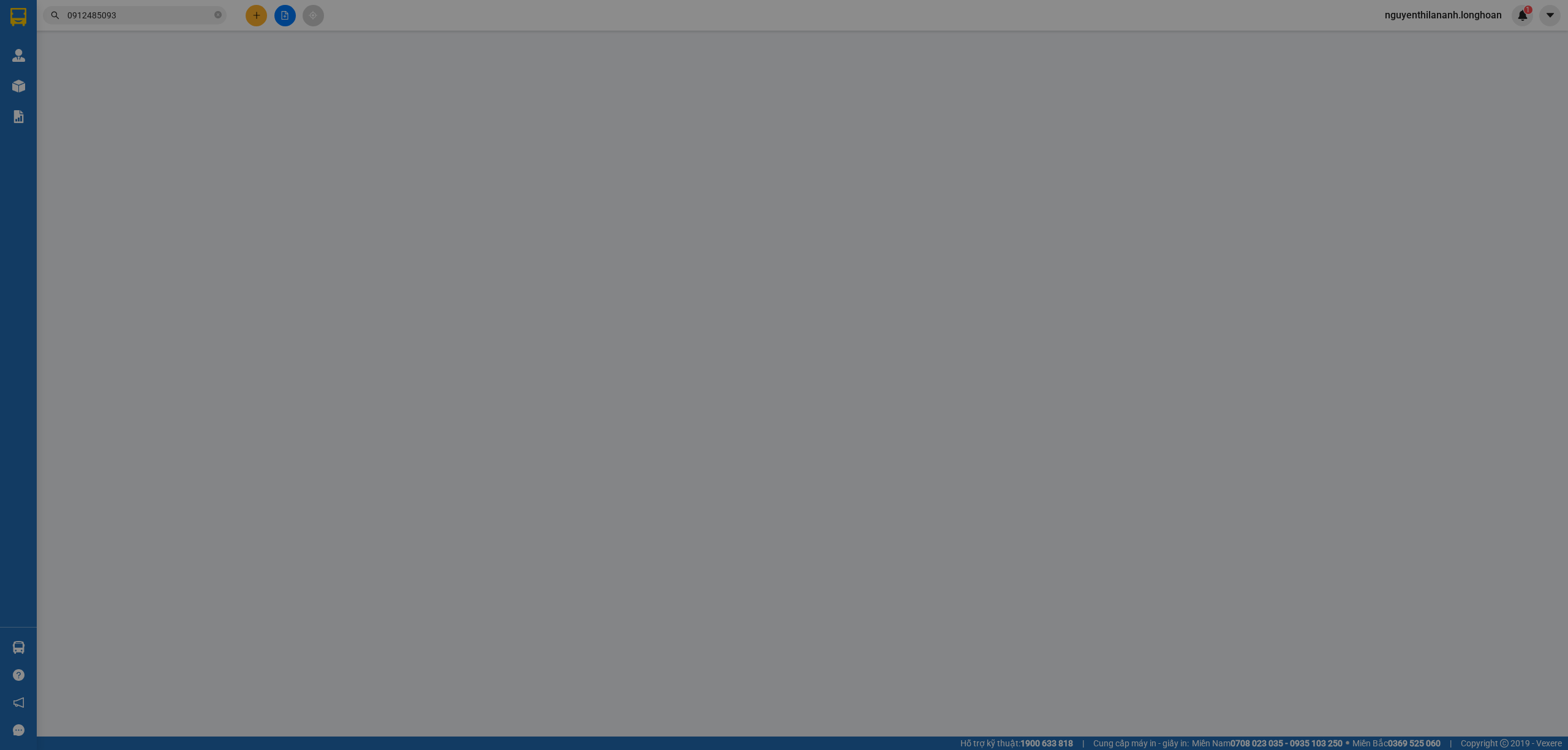
type input "Tùng"
checkbox input "true"
type input "Đ/C: 19 [PERSON_NAME] , tổ 4 , kp5 , thị trấn [GEOGRAPHIC_DATA] an huyện [GEOGR…"
type input "hàng giao nguyên kiện, hư vỡ ko đền"
type input "870.000"
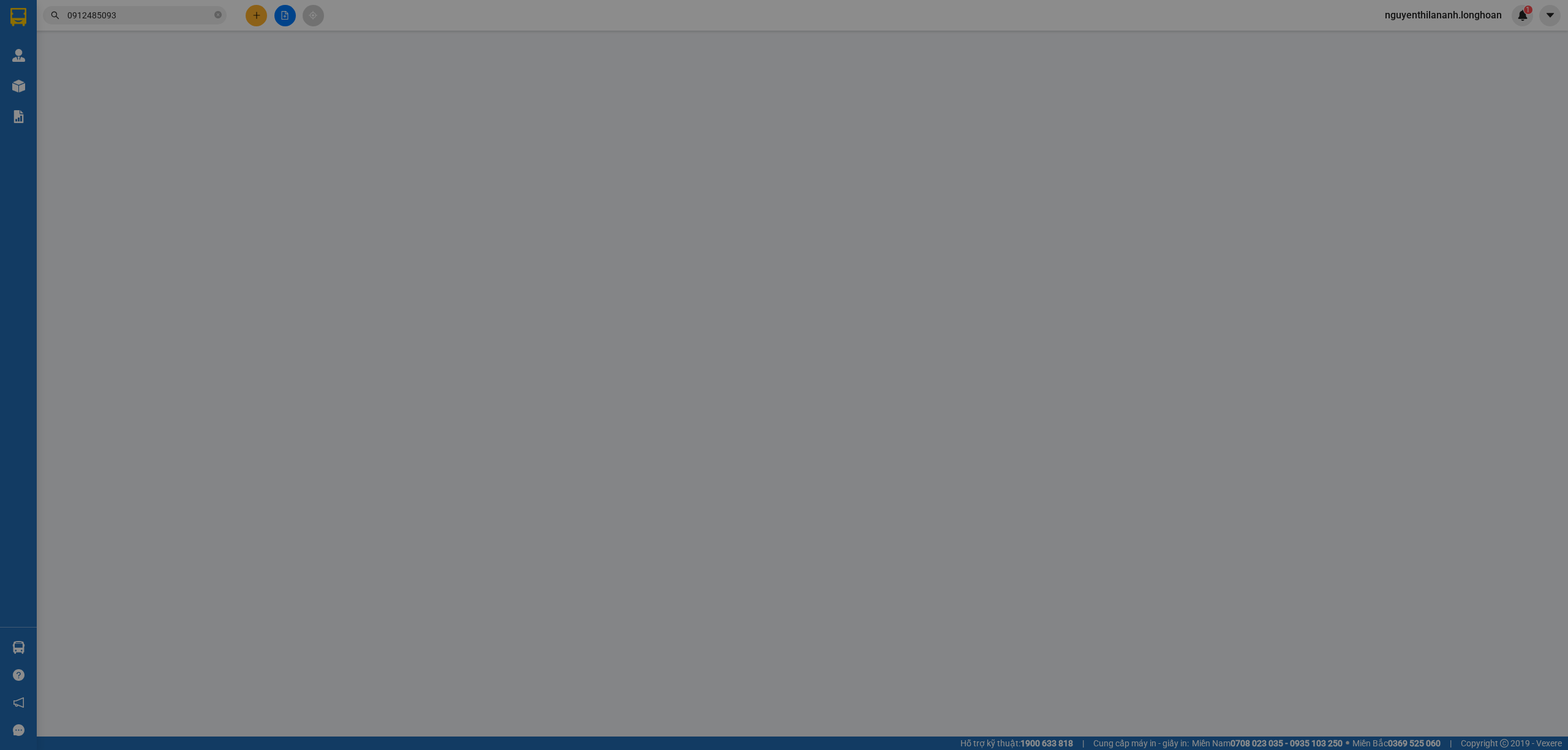
type input "150.000"
type input "870.000"
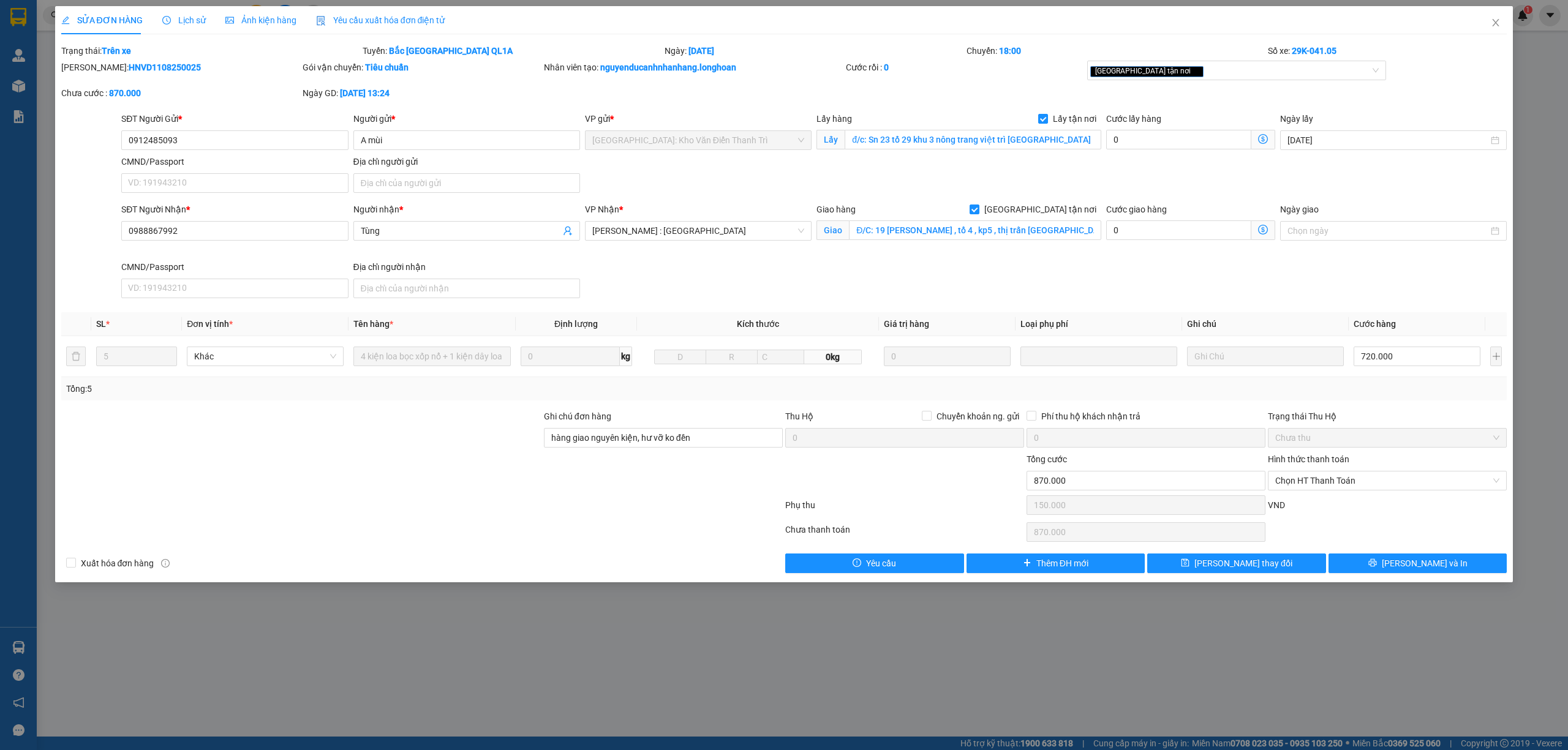
click at [184, 20] on span "Lịch sử" at bounding box center [184, 20] width 43 height 10
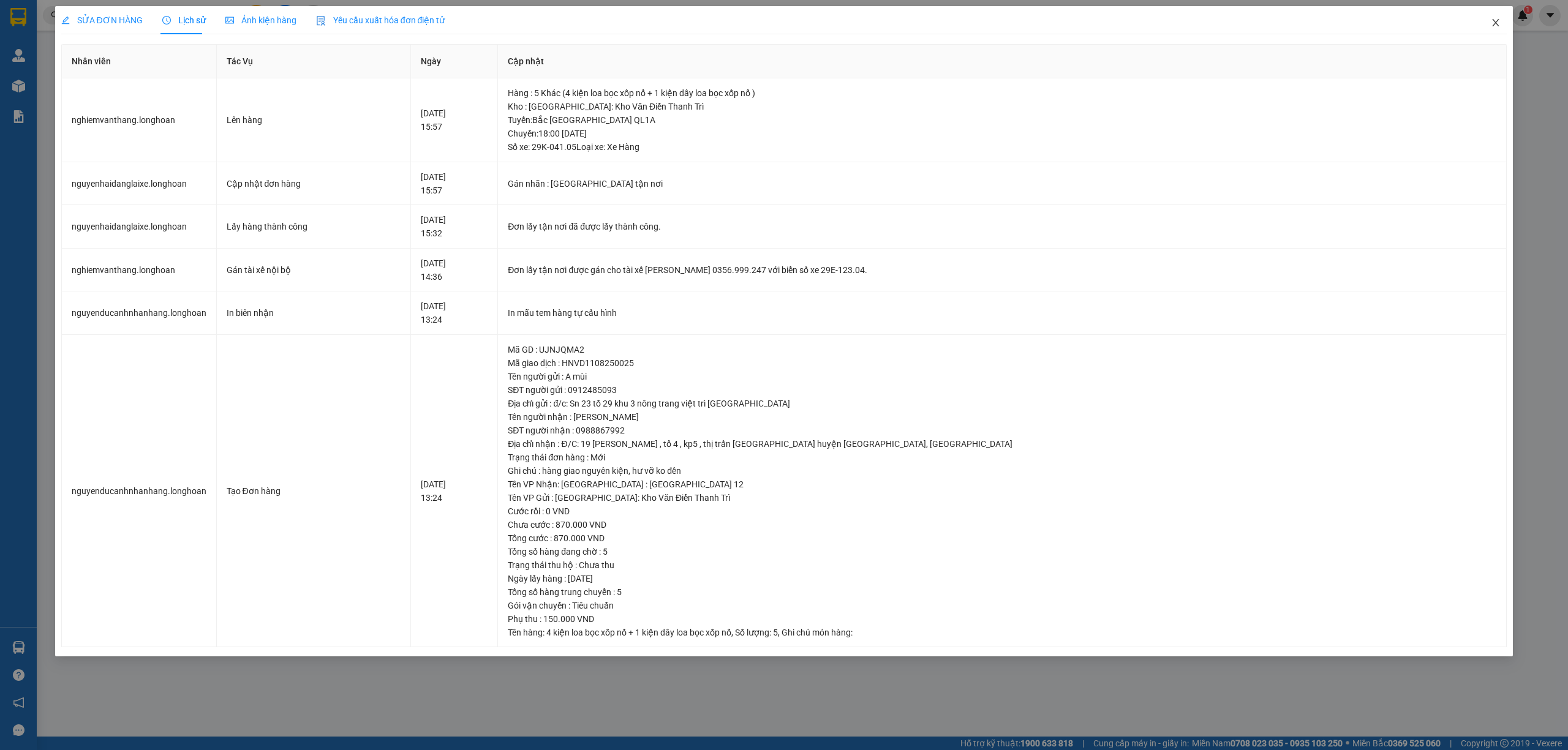
click at [1495, 20] on icon "close" at bounding box center [1495, 23] width 10 height 10
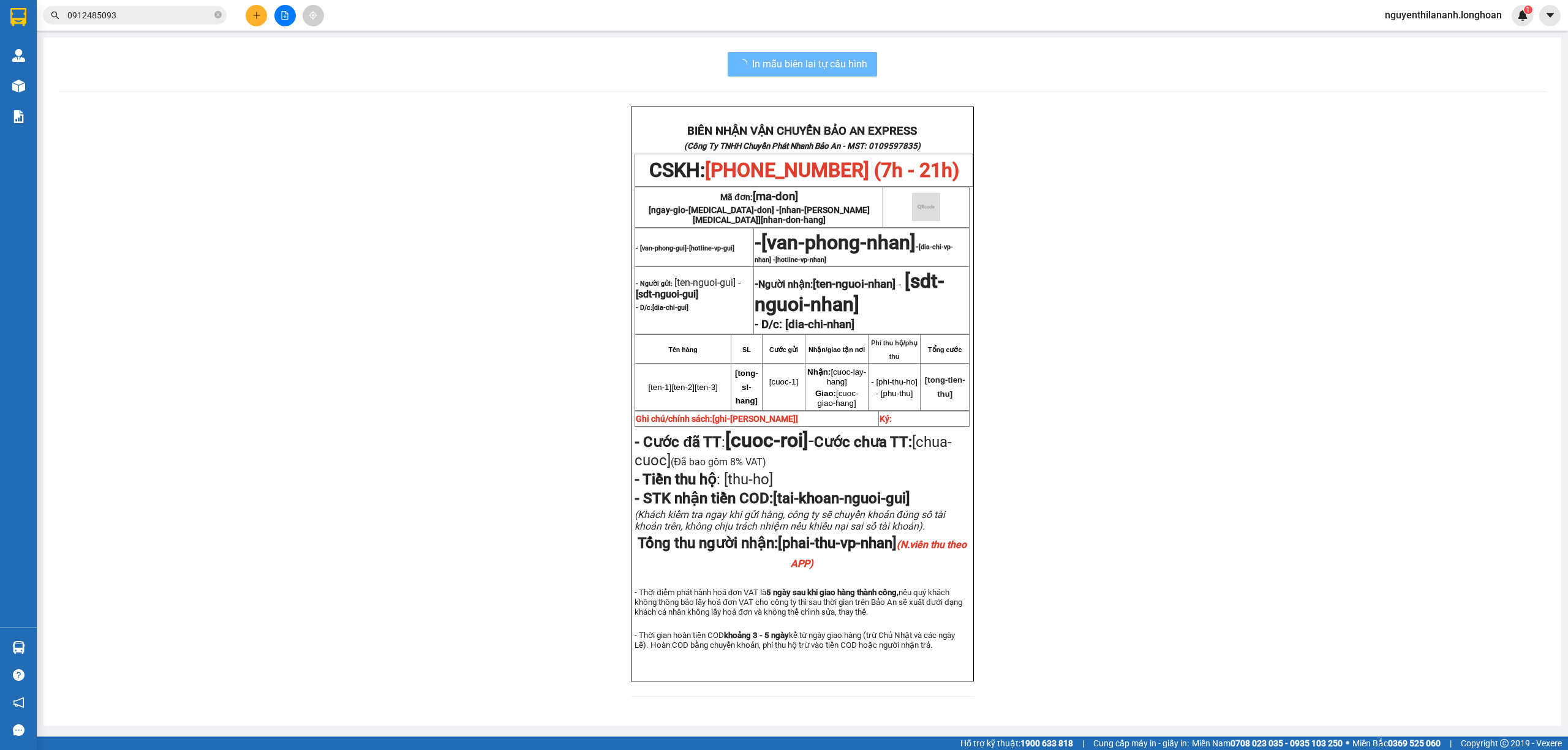
click at [168, 11] on input "0912485093" at bounding box center [140, 16] width 145 height 14
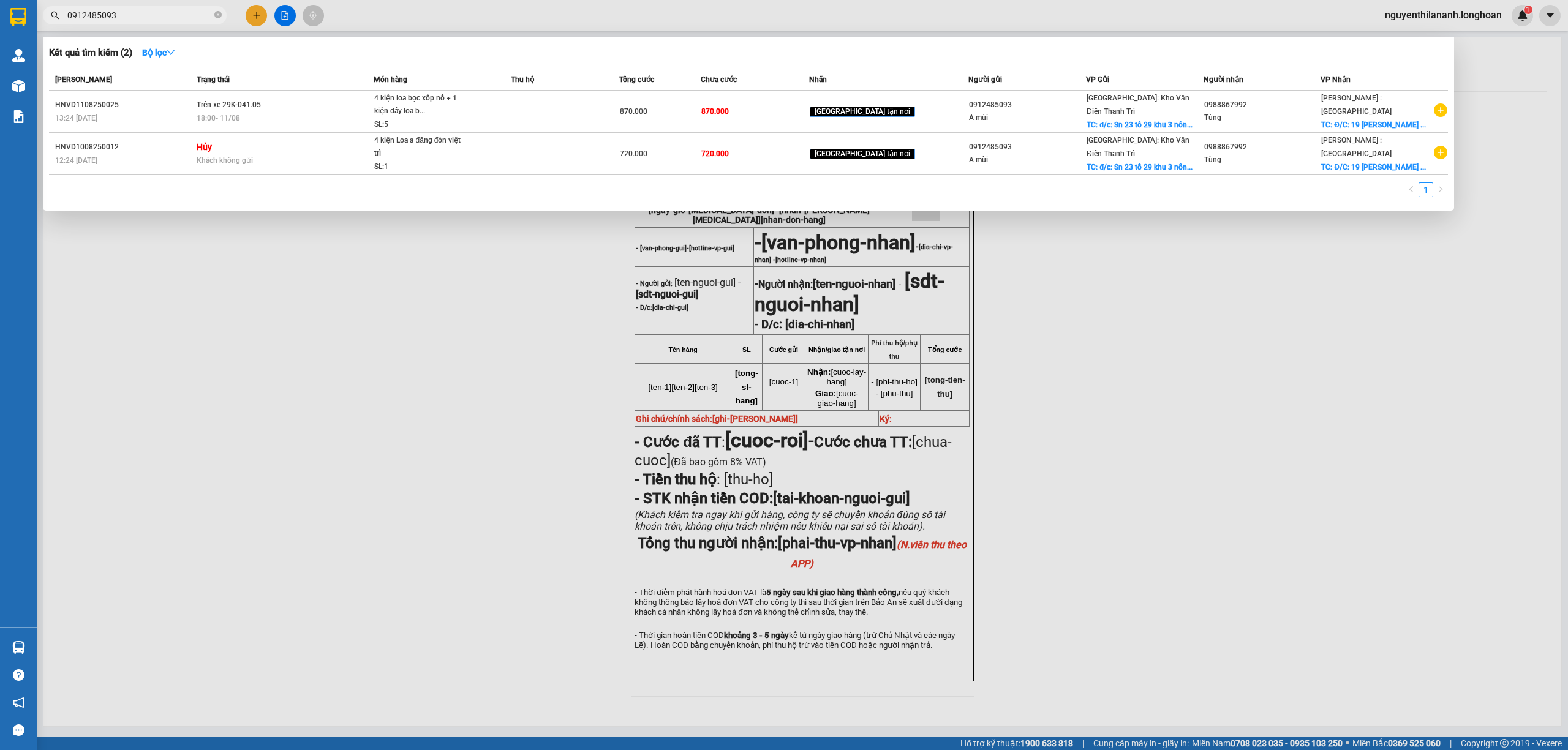
click at [168, 11] on input "0912485093" at bounding box center [140, 16] width 145 height 14
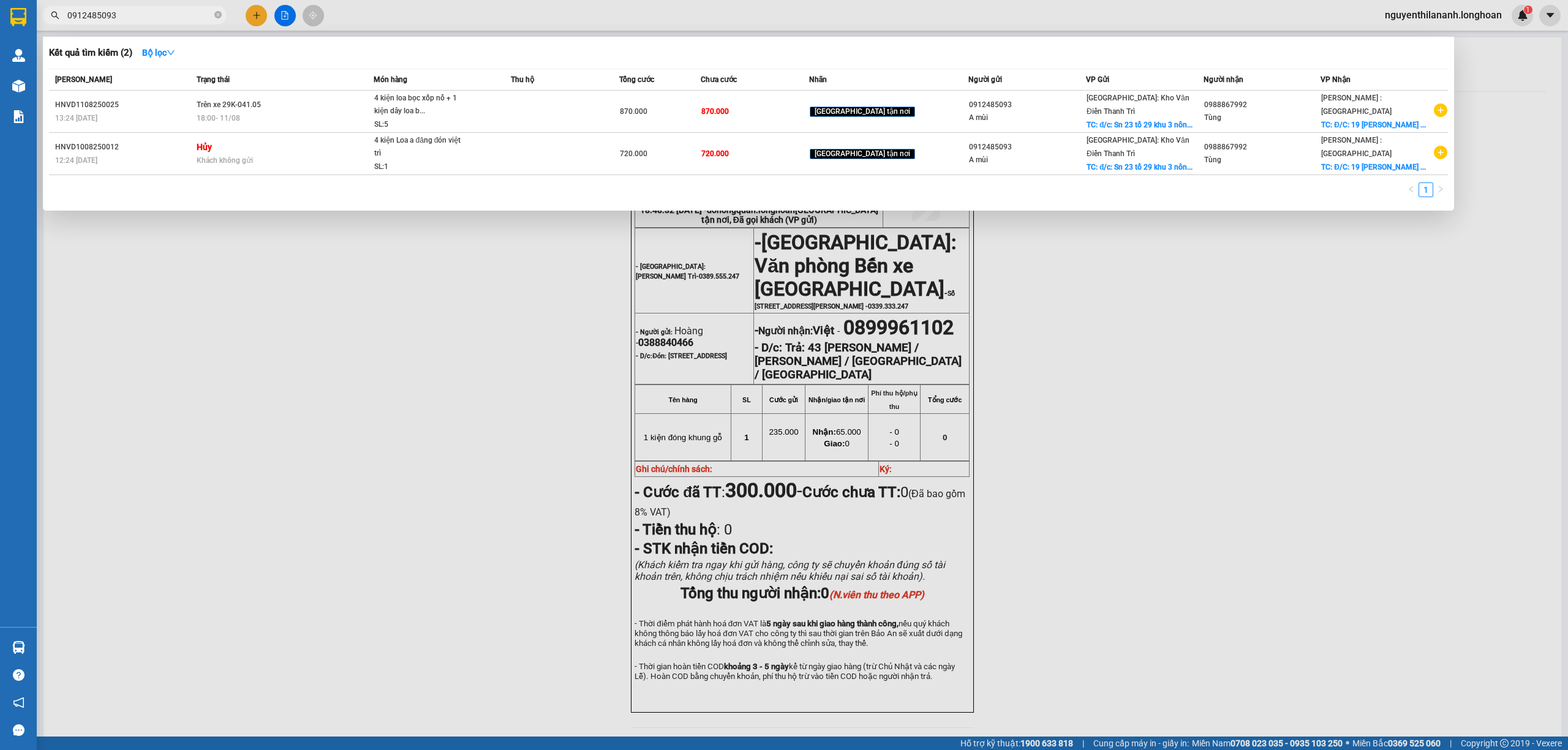
click at [168, 11] on input "0912485093" at bounding box center [140, 16] width 145 height 14
type input "0912 485093"
click at [167, 6] on span "0912 485093" at bounding box center [135, 16] width 184 height 19
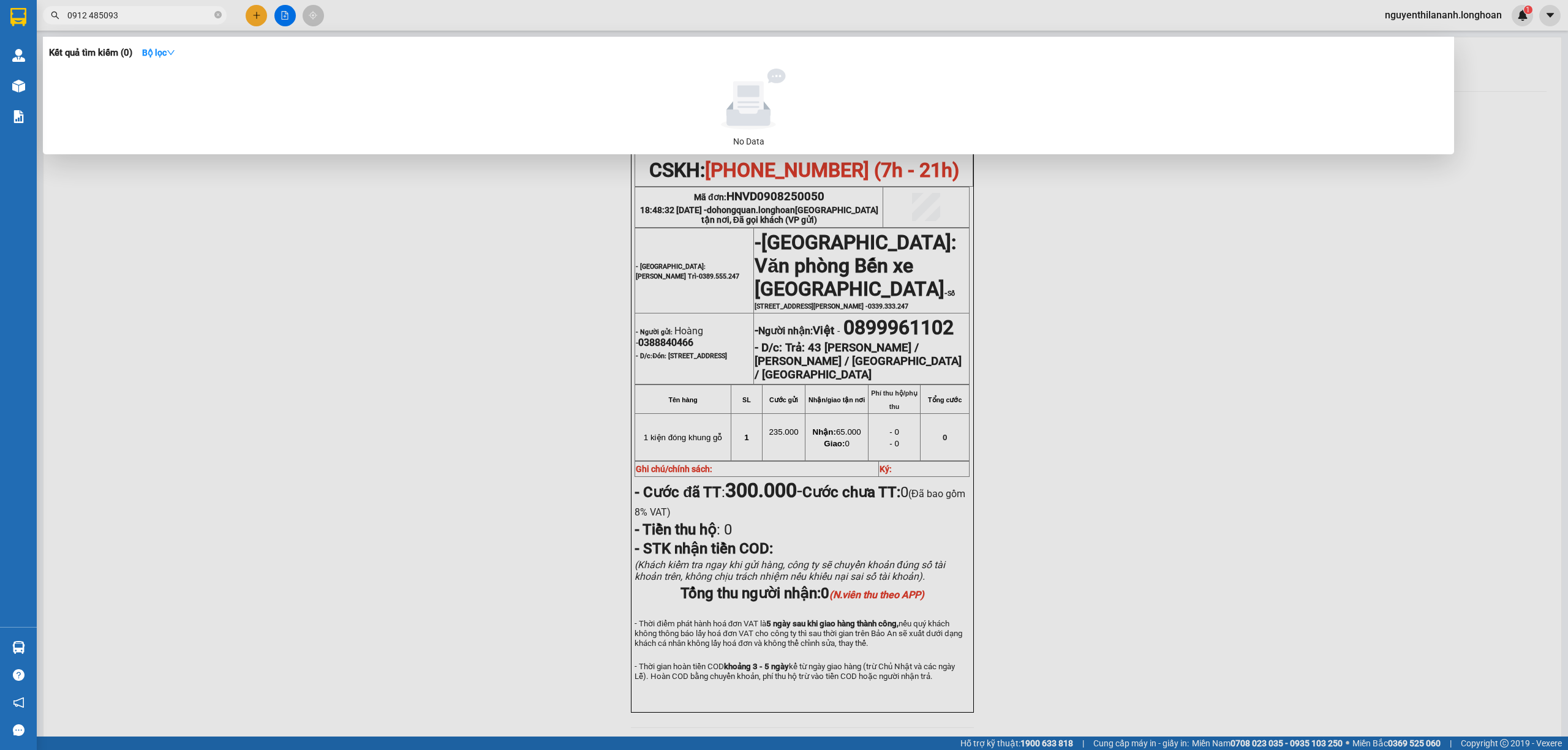
drag, startPoint x: 125, startPoint y: 16, endPoint x: 53, endPoint y: 16, distance: 72.0
click at [53, 16] on div "0912 485093" at bounding box center [119, 16] width 239 height 19
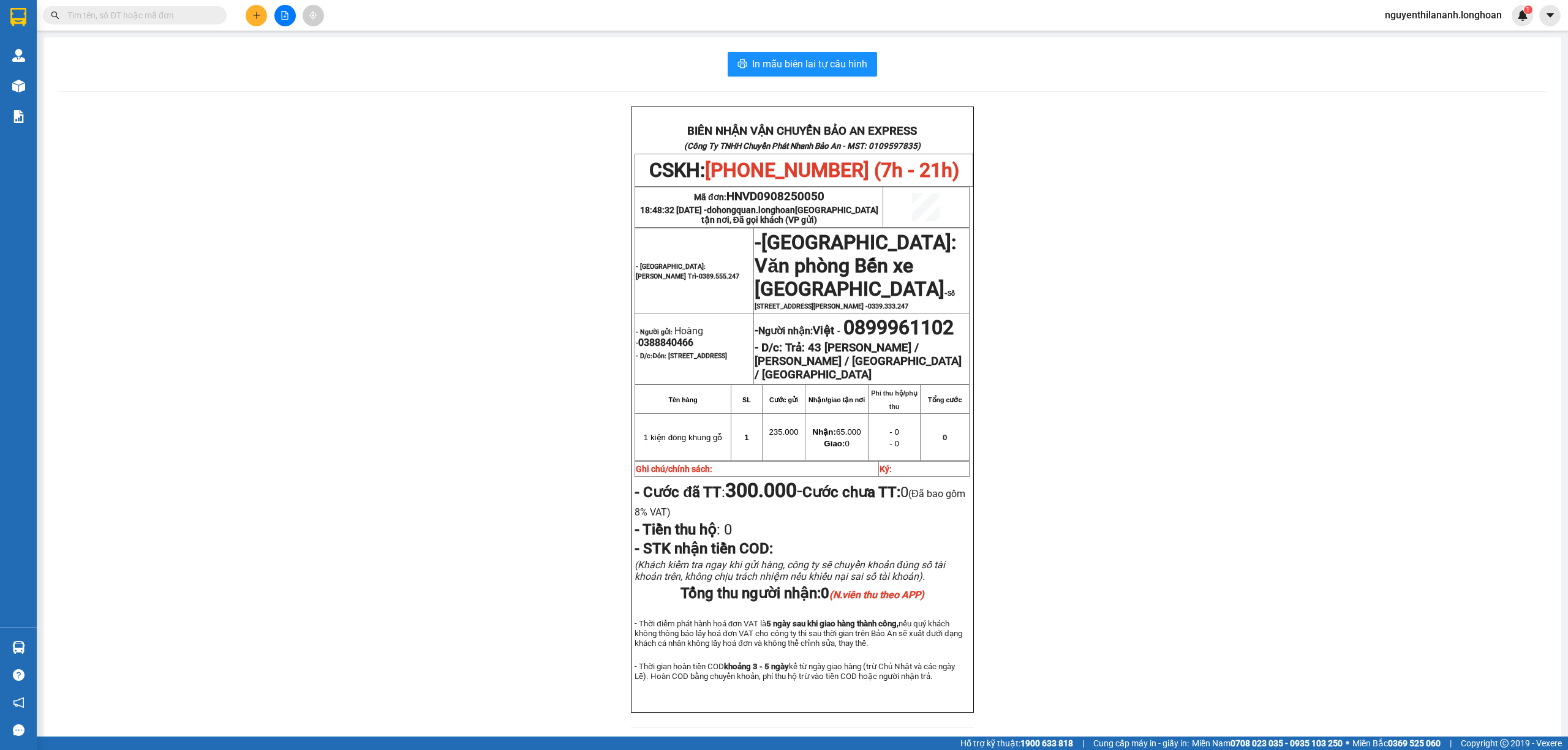
paste input "888885193"
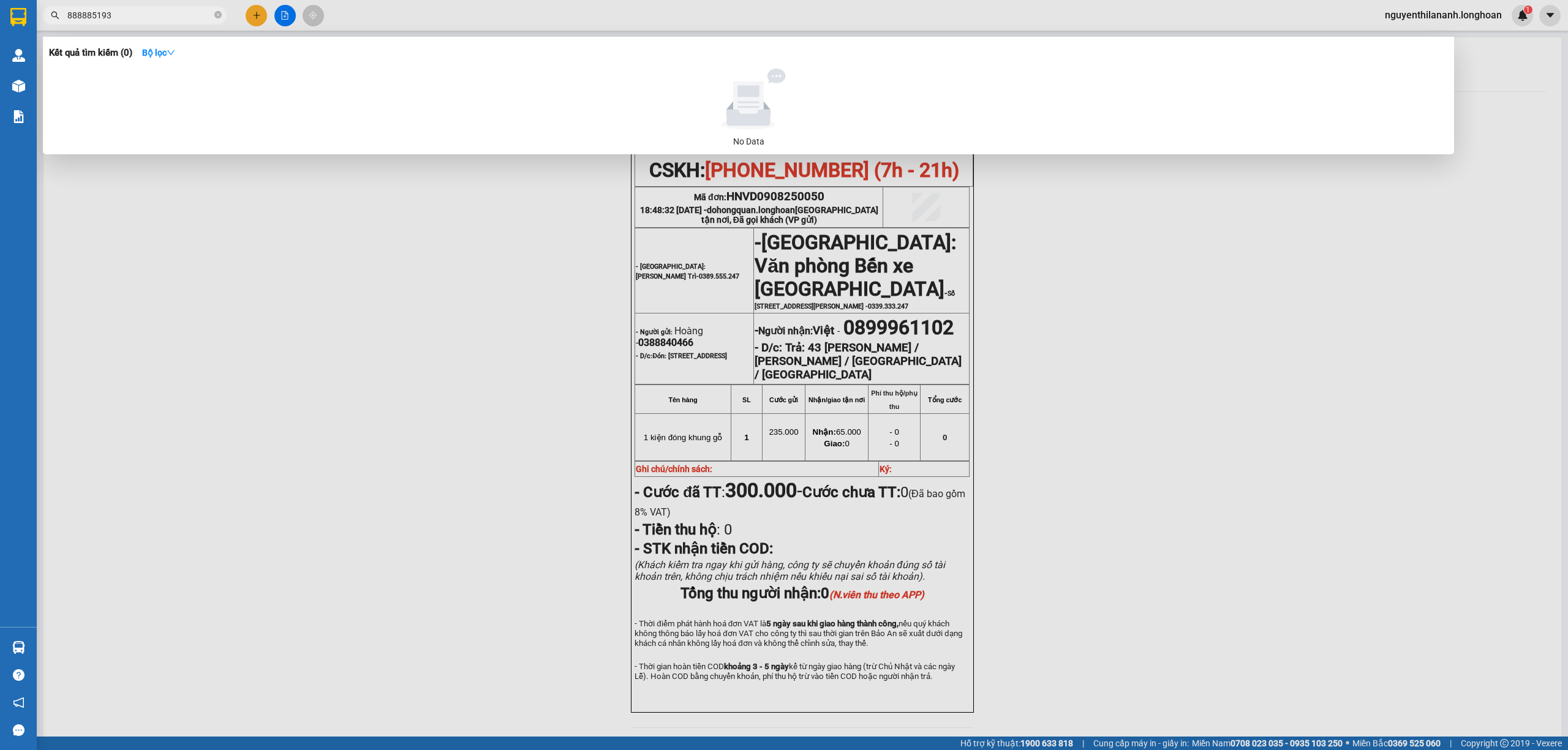
click at [68, 20] on input "888885193" at bounding box center [140, 16] width 145 height 14
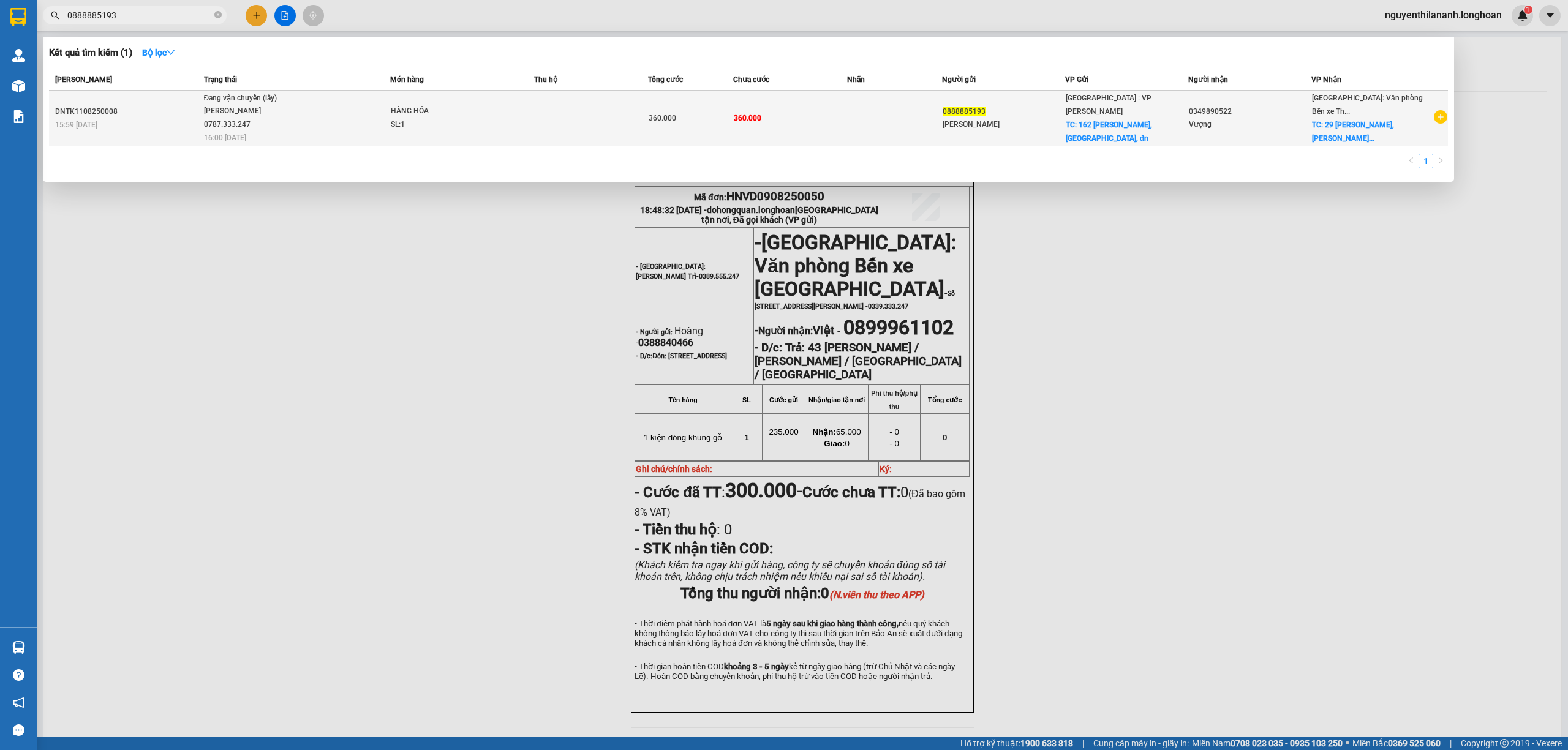
type input "0888885193"
click at [151, 120] on div "15:59 [DATE]" at bounding box center [128, 125] width 145 height 14
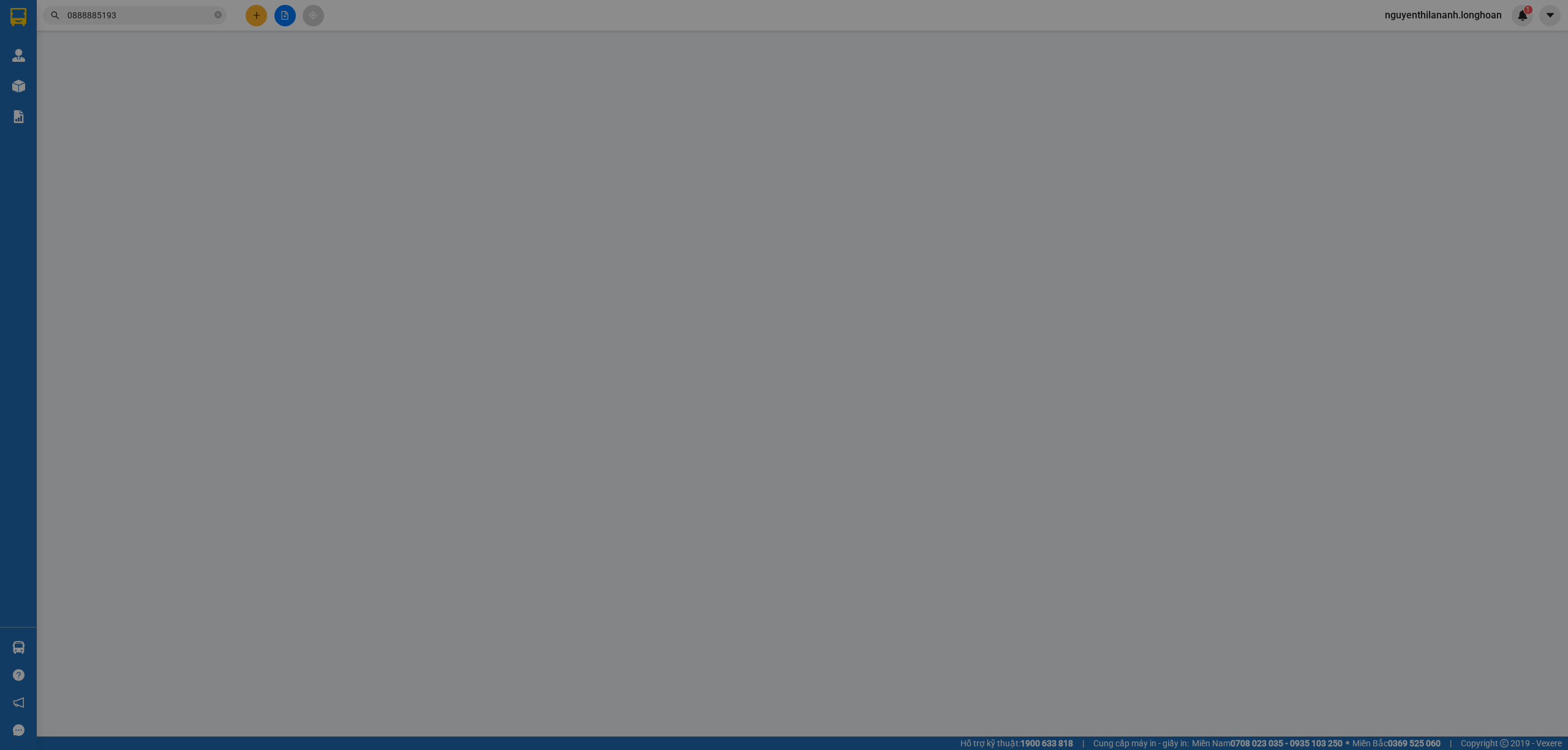
type input "0888885193"
type input "[PERSON_NAME]"
checkbox input "true"
type input "162 [PERSON_NAME], [GEOGRAPHIC_DATA], đn"
type input "0349890522"
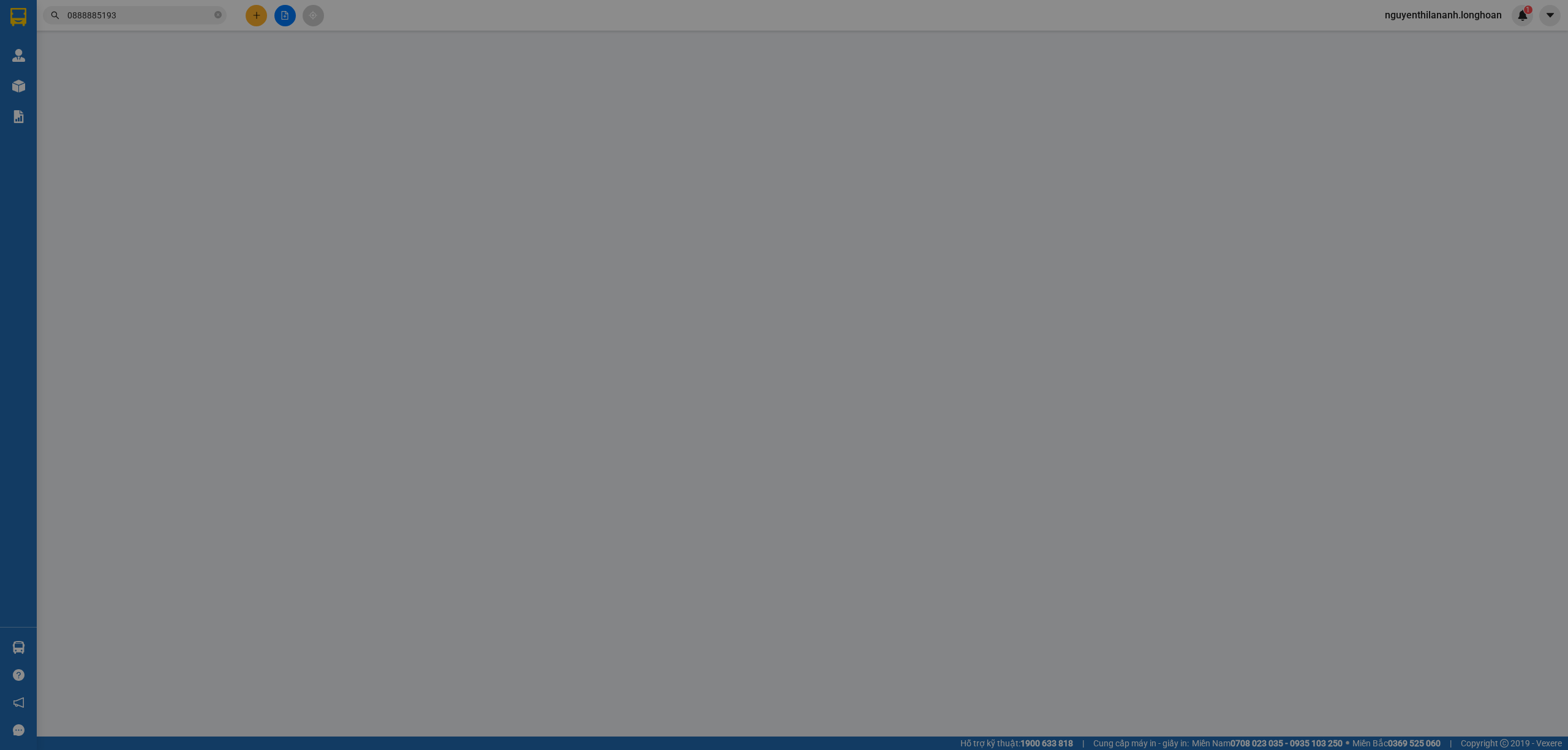
type input "Vượng"
checkbox input "true"
type input "29 [PERSON_NAME], [PERSON_NAME], HP"
type input "360.000"
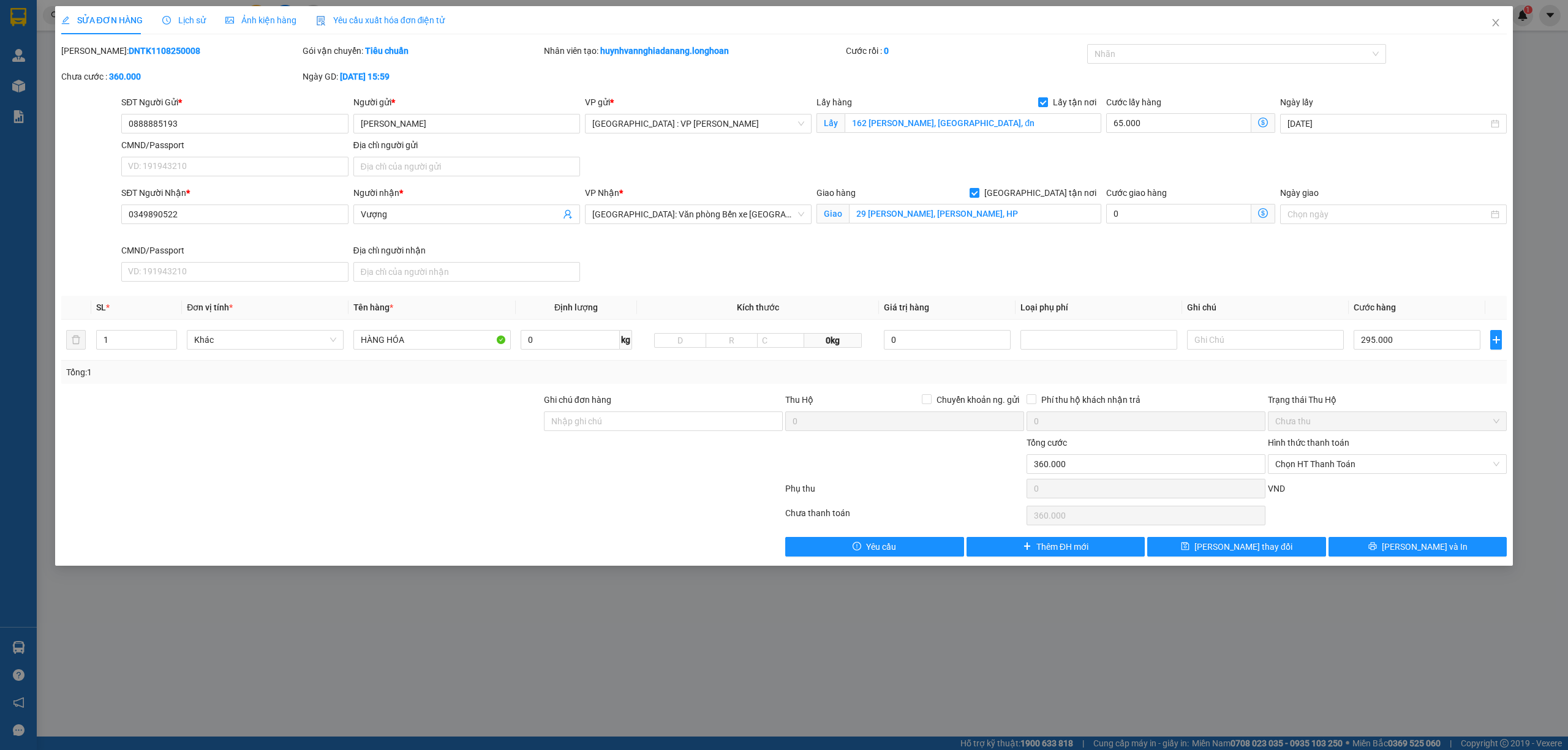
click at [174, 17] on span "Lịch sử" at bounding box center [184, 20] width 43 height 10
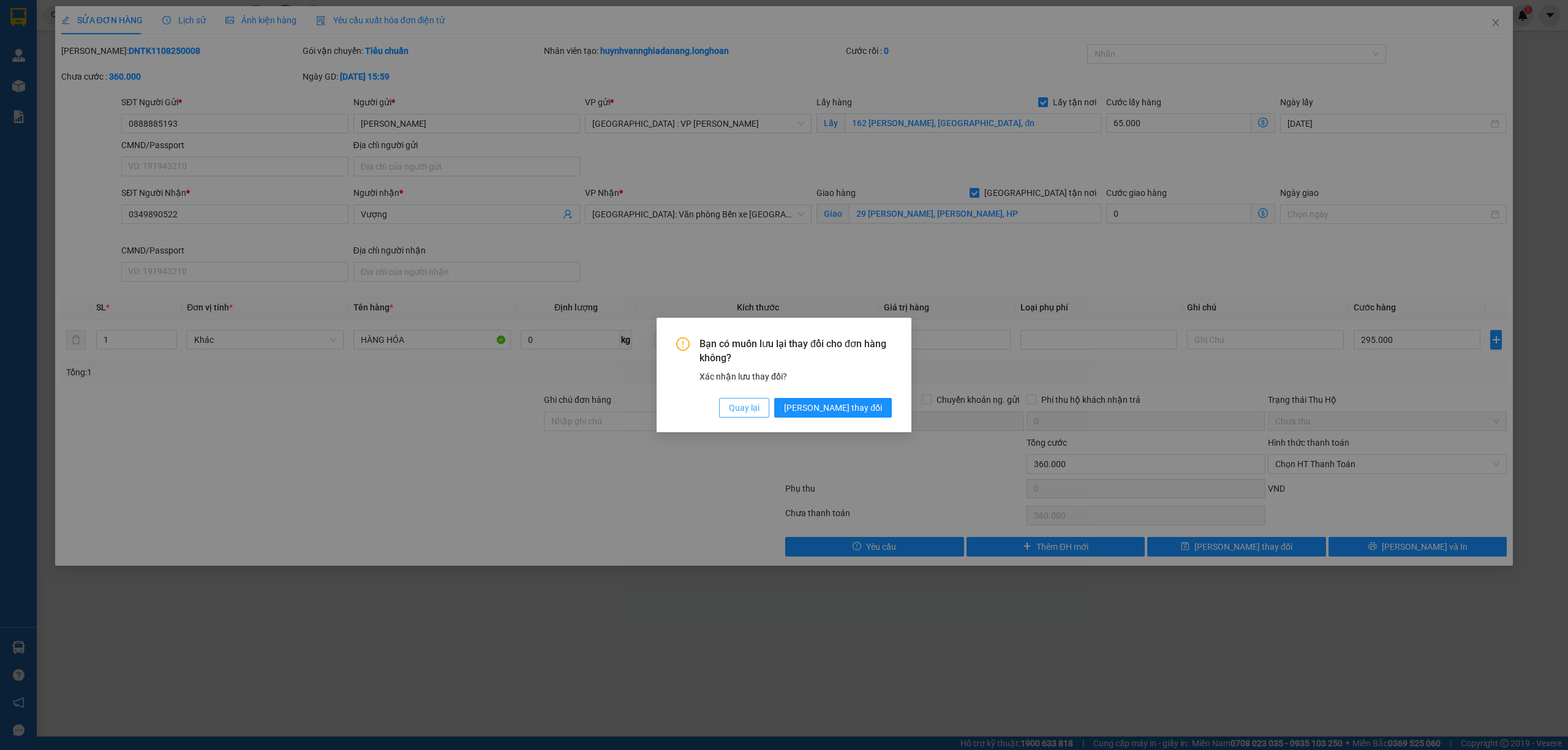
click at [759, 409] on span "Quay lại" at bounding box center [743, 408] width 30 height 14
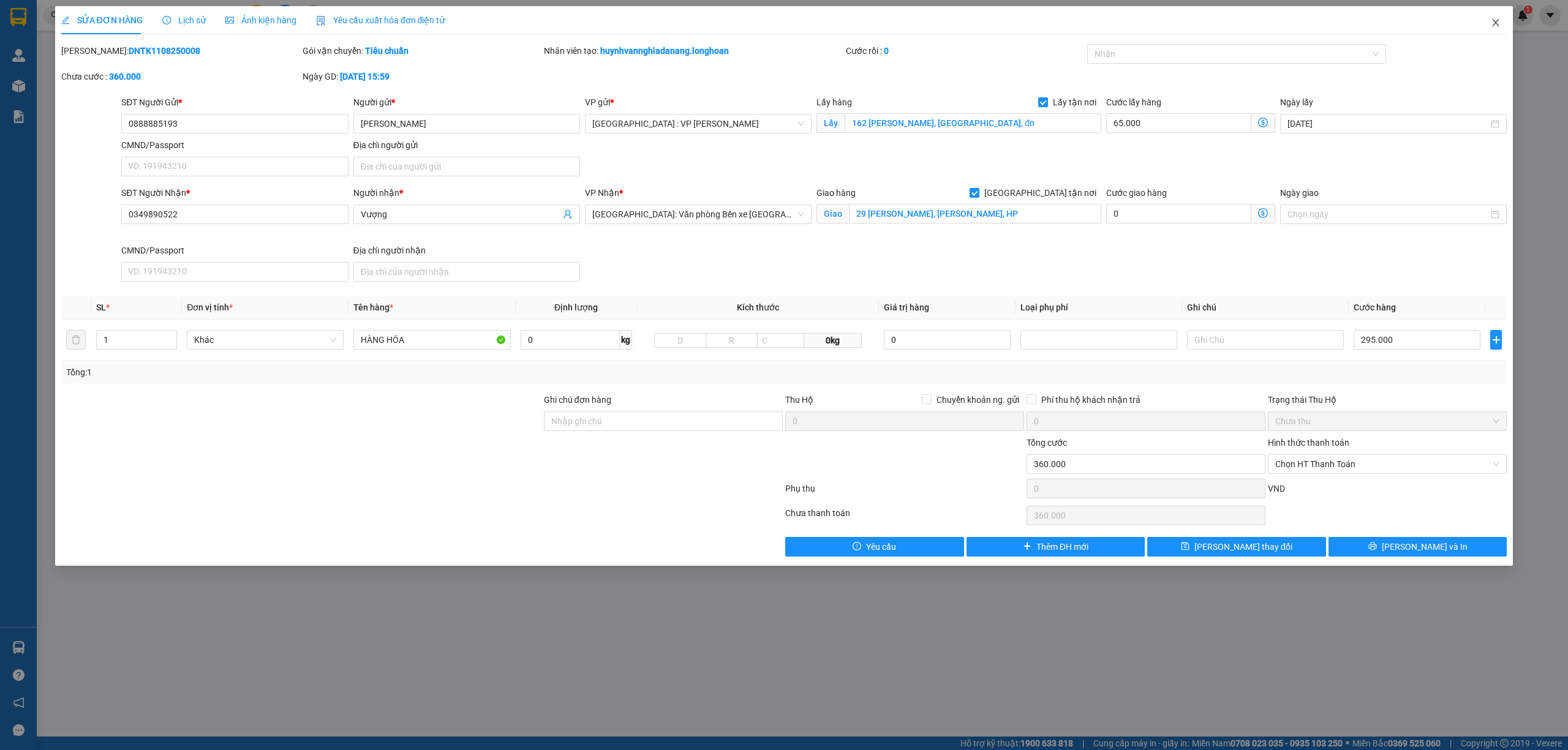
click at [1497, 23] on icon "close" at bounding box center [1495, 23] width 7 height 7
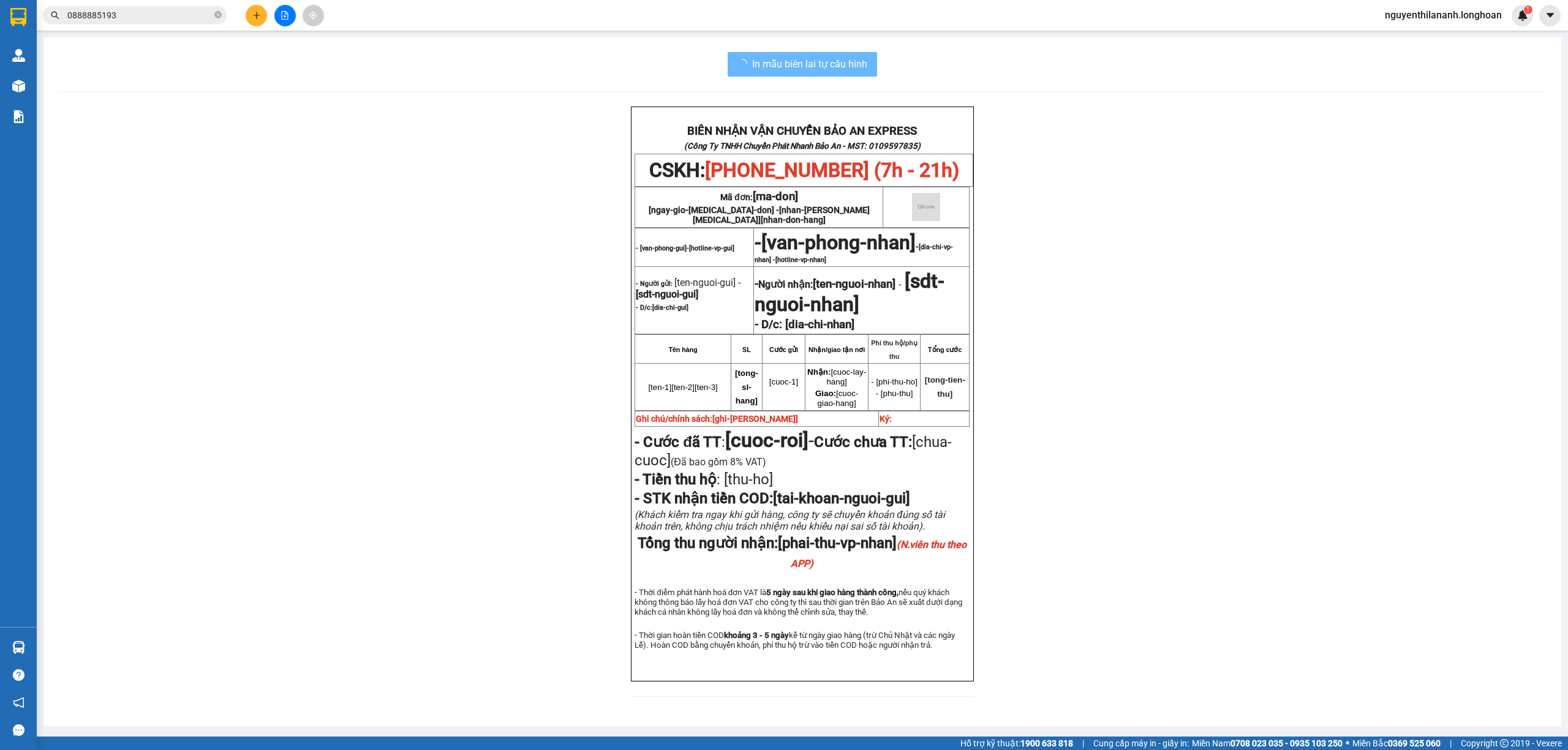
click at [162, 17] on input "0888885193" at bounding box center [140, 16] width 145 height 14
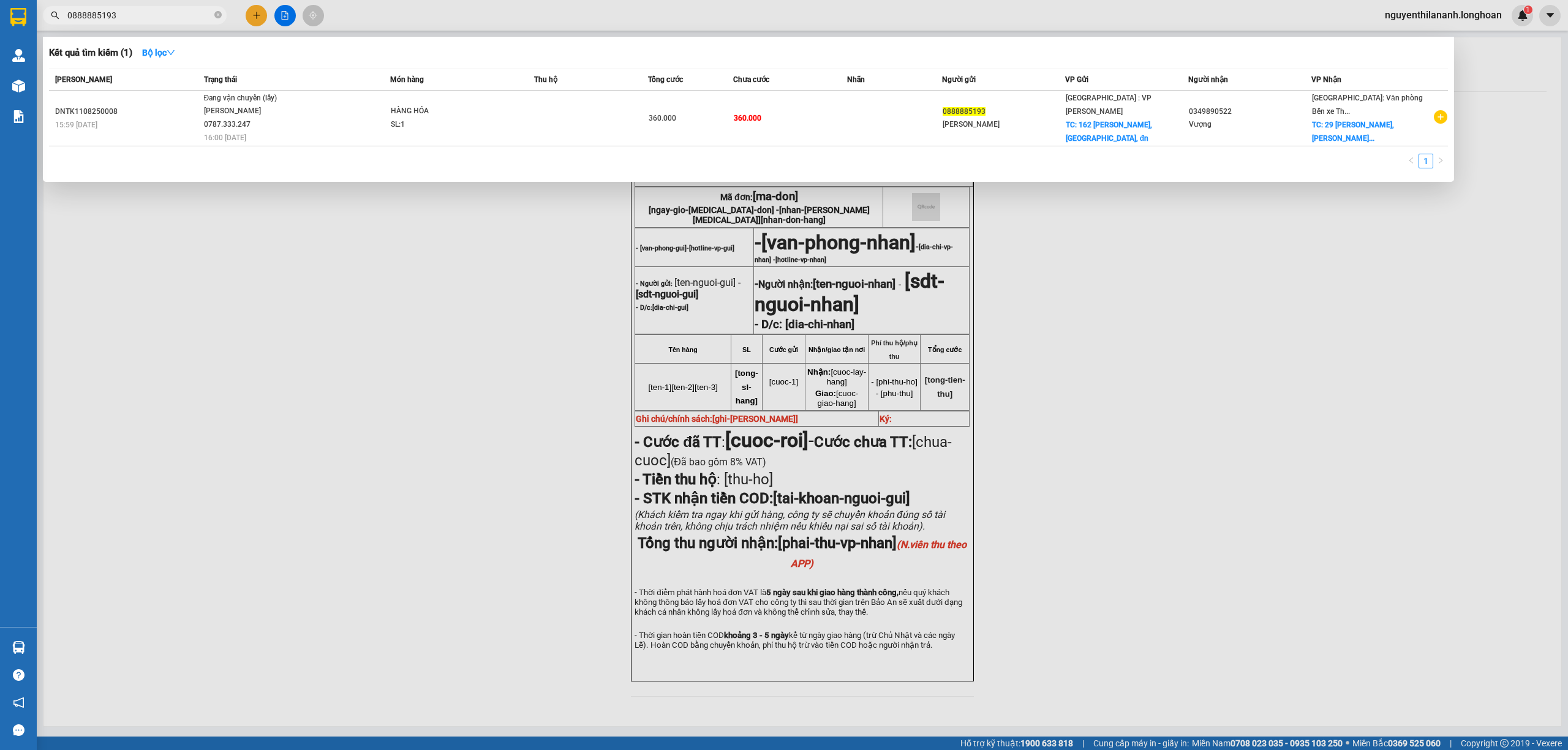
click at [162, 17] on input "0888885193" at bounding box center [140, 16] width 145 height 14
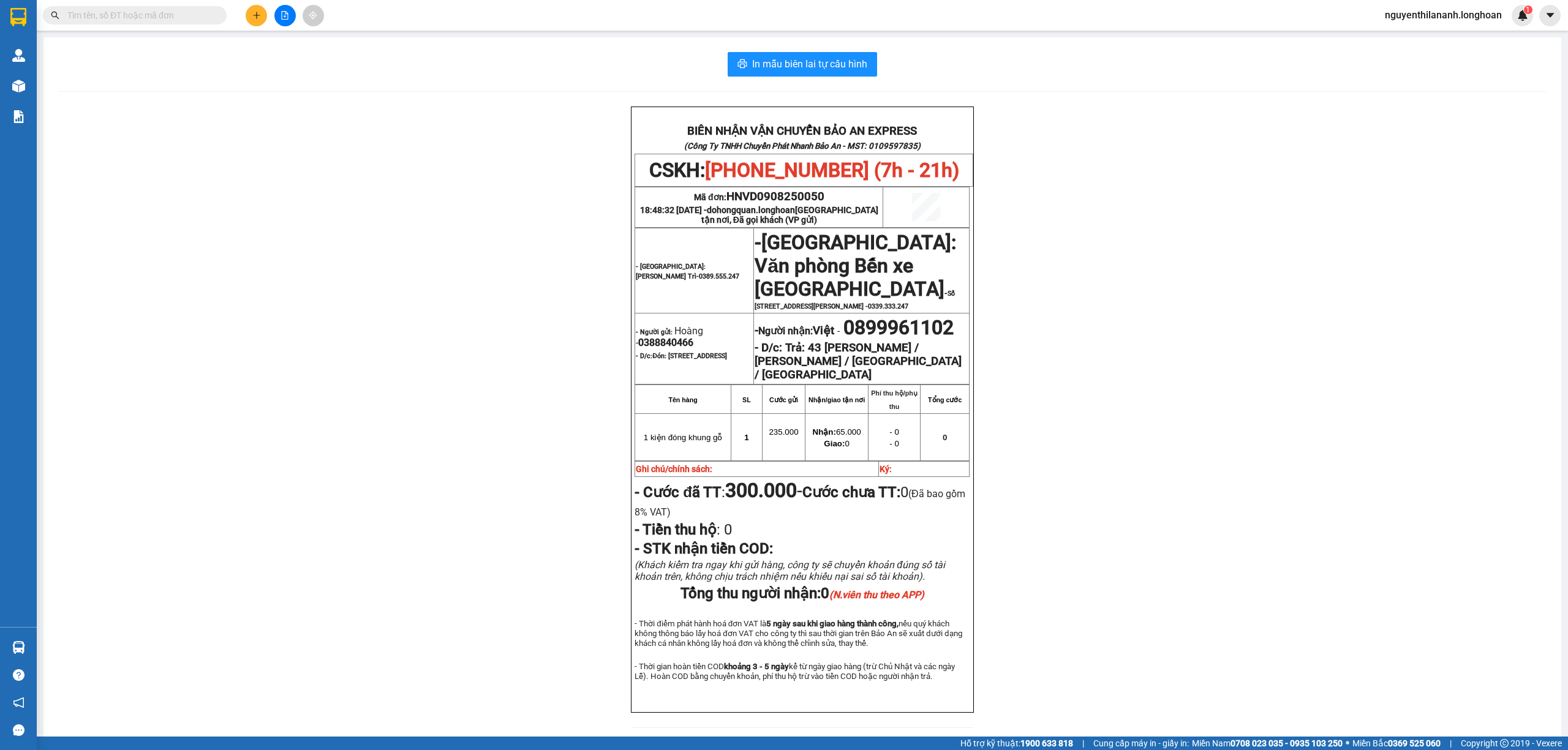
paste input "0918882552"
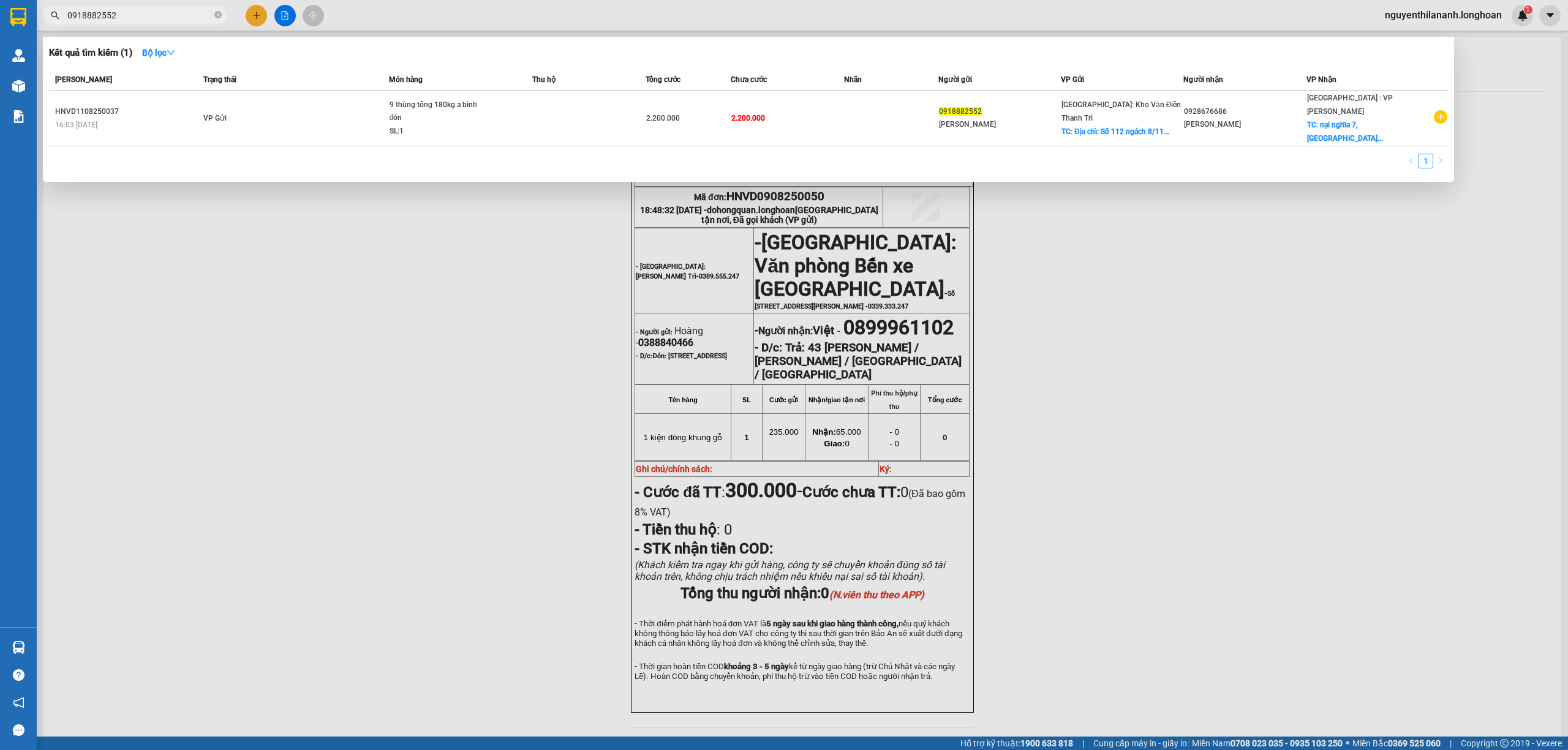
type input "0918882552"
click at [356, 279] on div at bounding box center [784, 375] width 1568 height 750
